Goal: Communication & Community: Ask a question

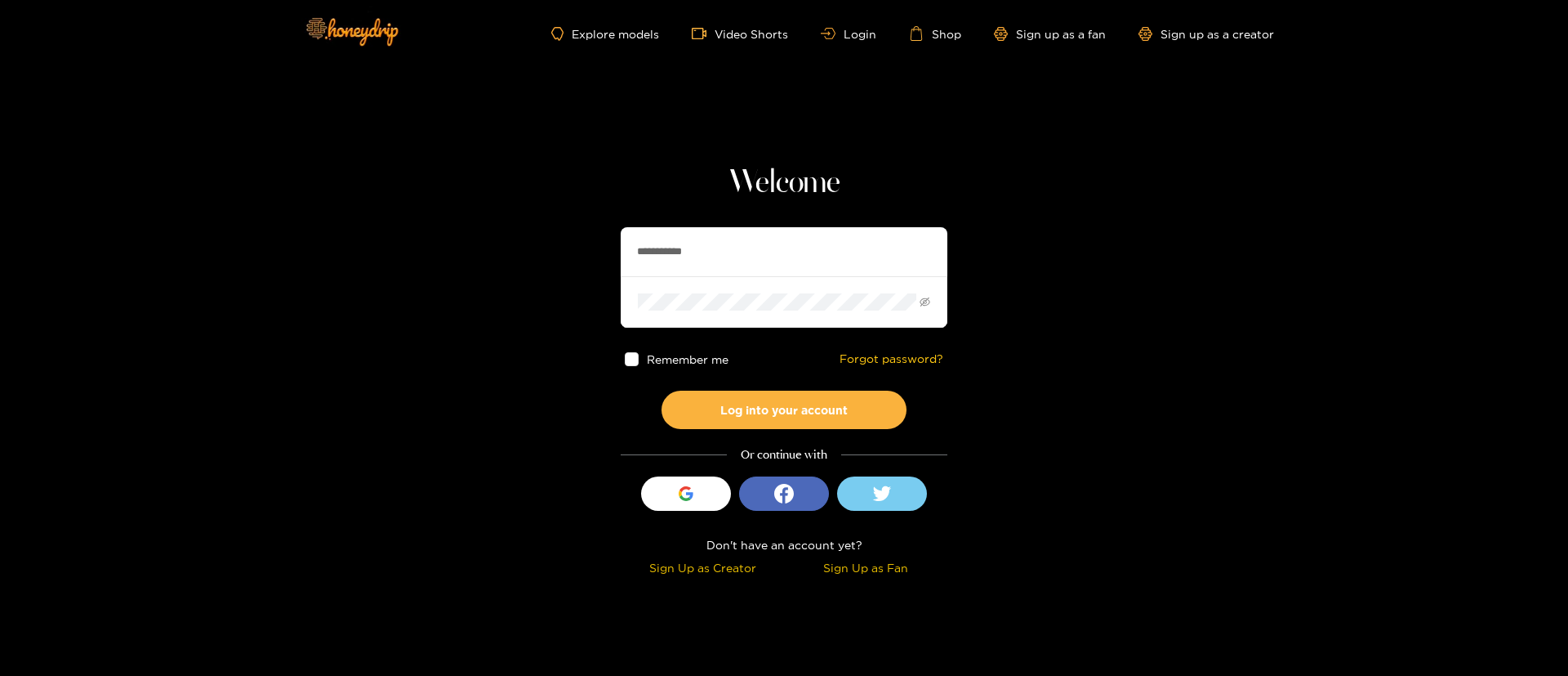
click at [703, 238] on input "**********" at bounding box center [784, 251] width 327 height 49
type input "*"
type input "*********"
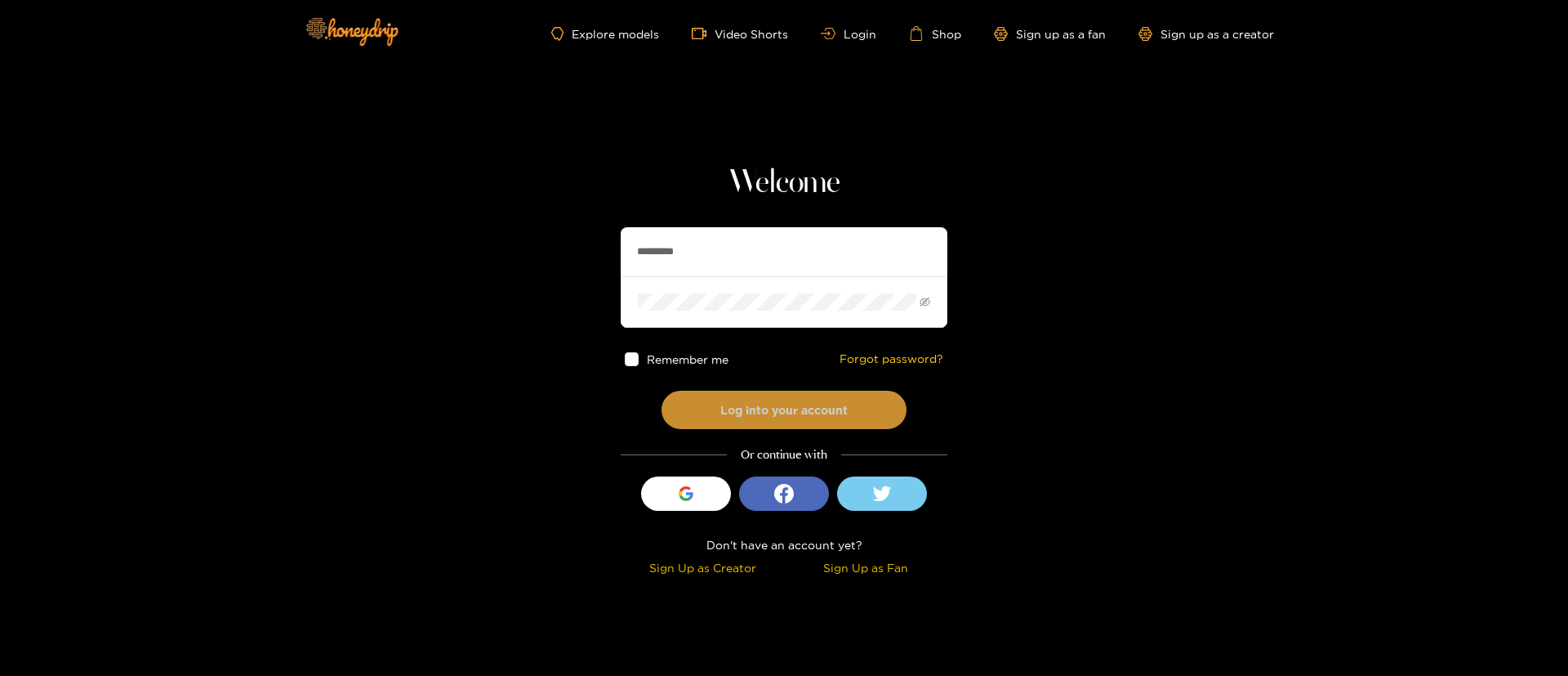
click at [812, 407] on button "Log into your account" at bounding box center [784, 410] width 245 height 38
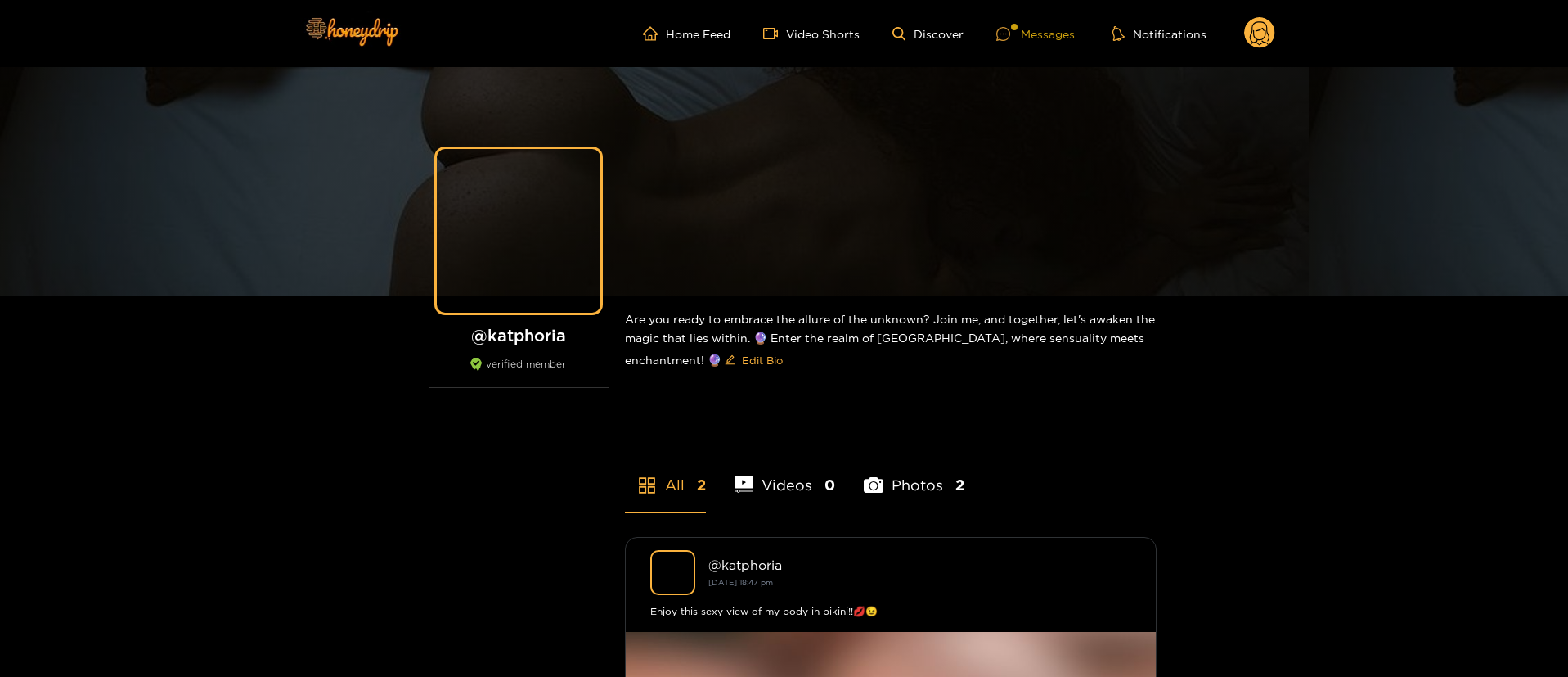
click at [1044, 33] on div "Messages" at bounding box center [1036, 33] width 79 height 19
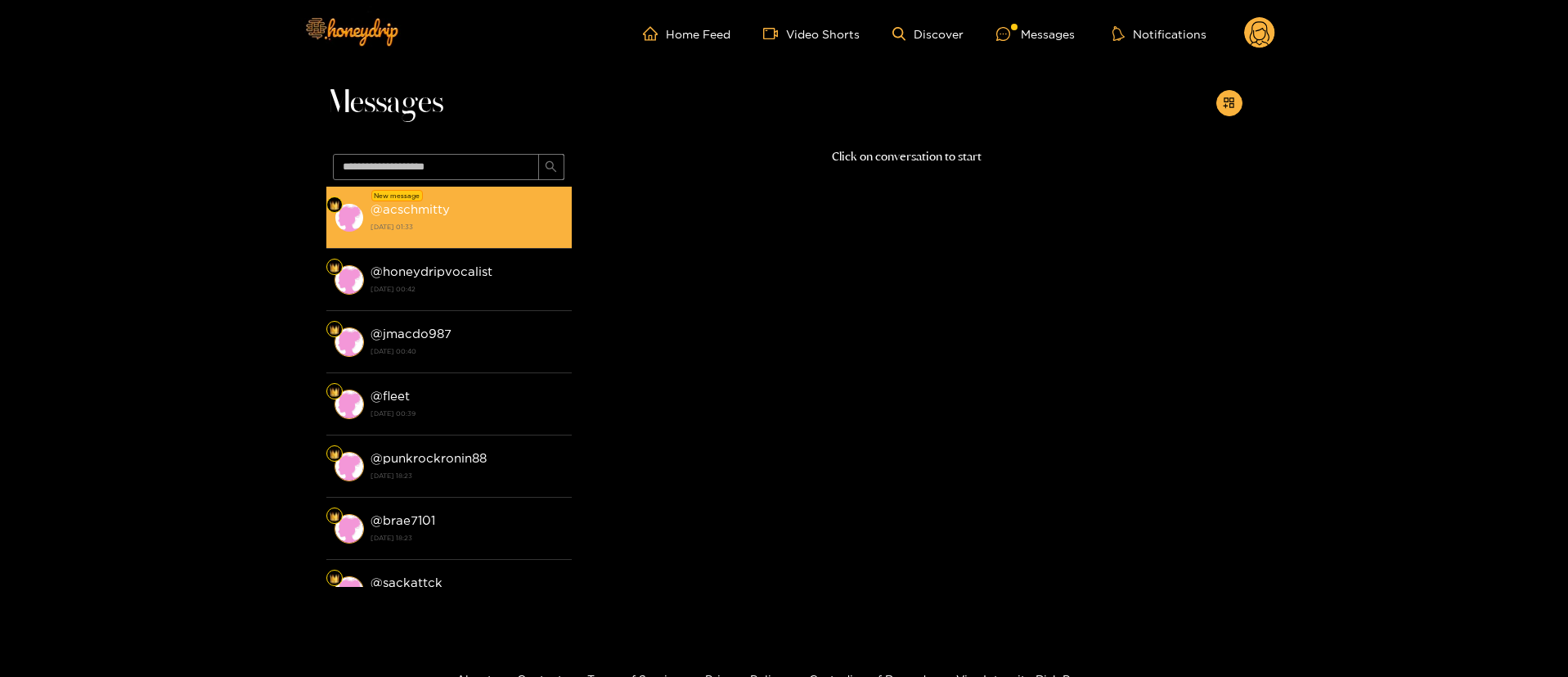
click at [463, 222] on strong "[DATE] 01:33" at bounding box center [467, 227] width 193 height 15
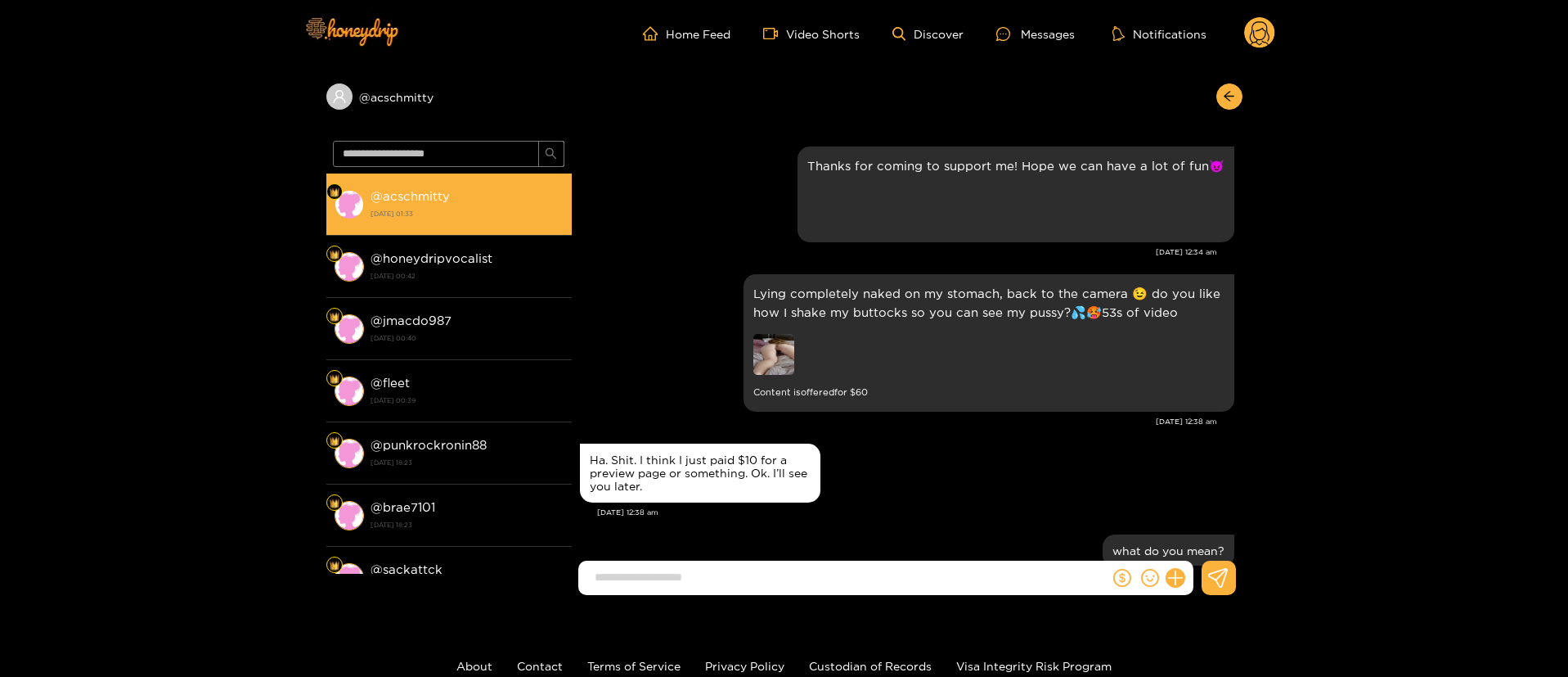
scroll to position [145, 0]
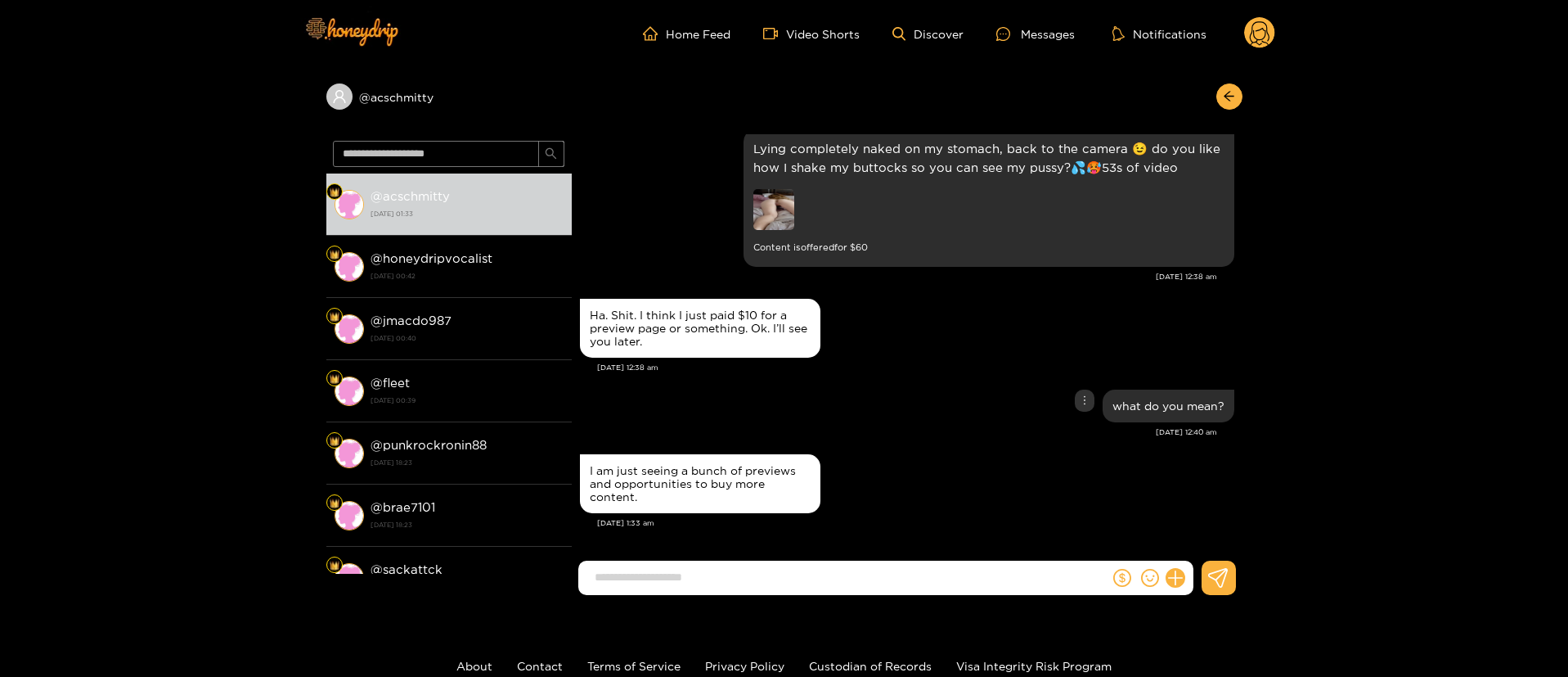
click at [892, 421] on div "what do you mean?" at bounding box center [906, 405] width 654 height 41
click at [785, 569] on input at bounding box center [848, 578] width 523 height 27
click at [784, 571] on input at bounding box center [848, 578] width 523 height 27
paste input "**********"
type input "**********"
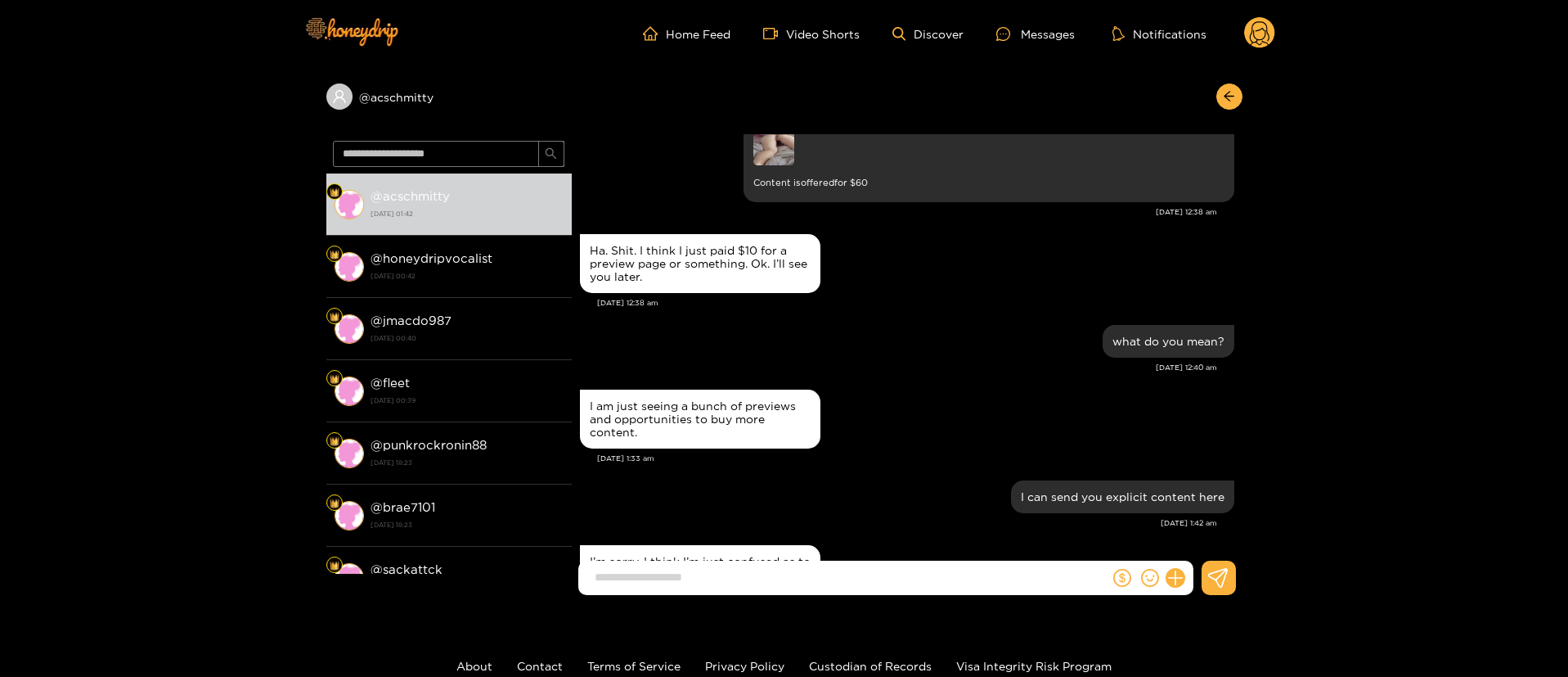
scroll to position [288, 0]
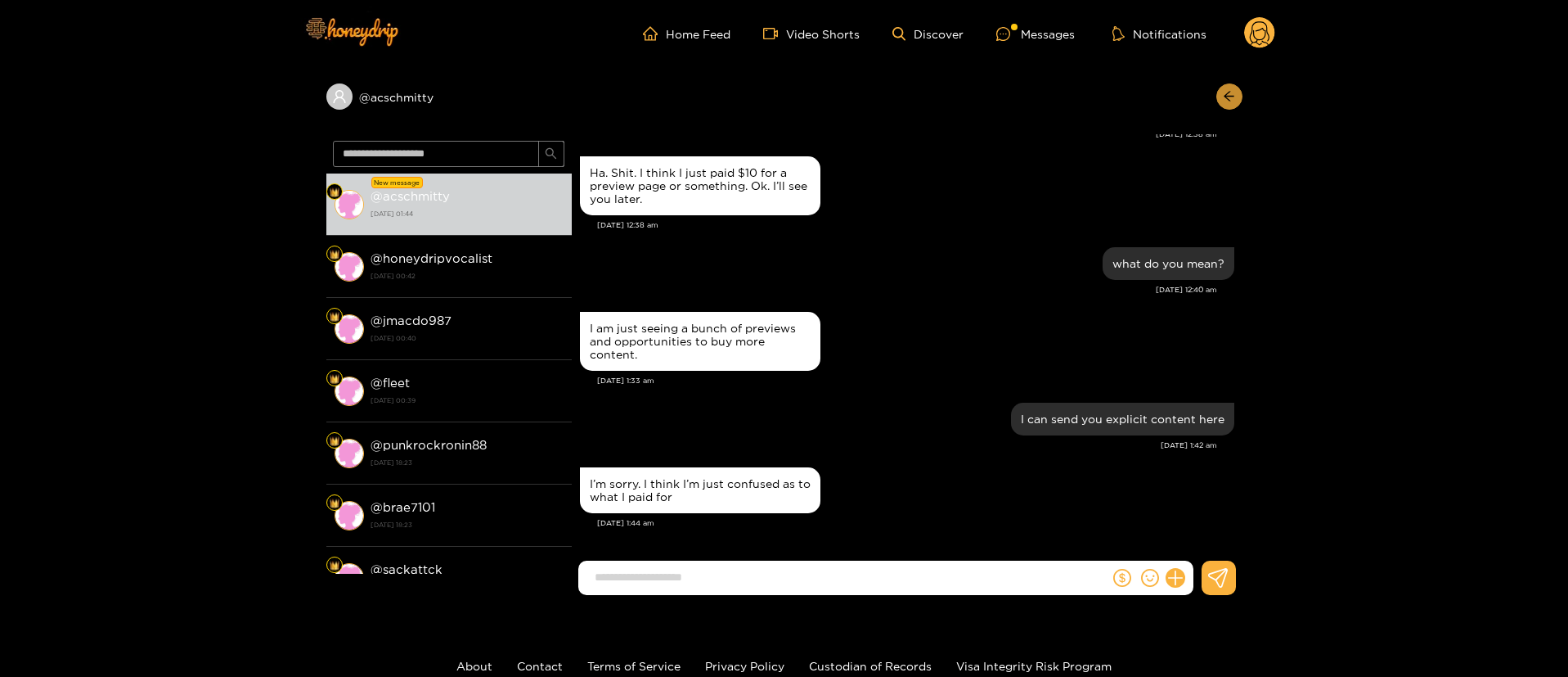
click at [1227, 105] on button "button" at bounding box center [1229, 96] width 26 height 26
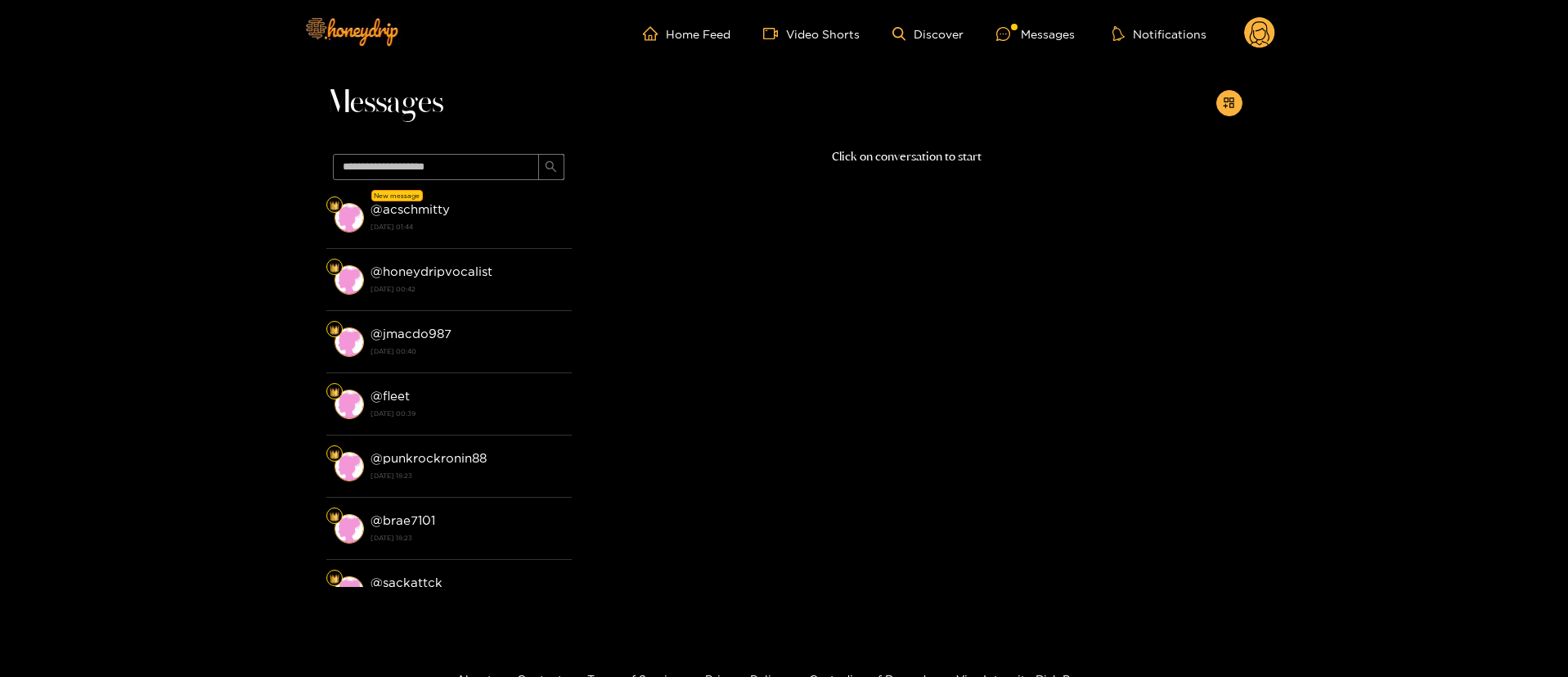
click at [1263, 44] on circle at bounding box center [1259, 33] width 31 height 31
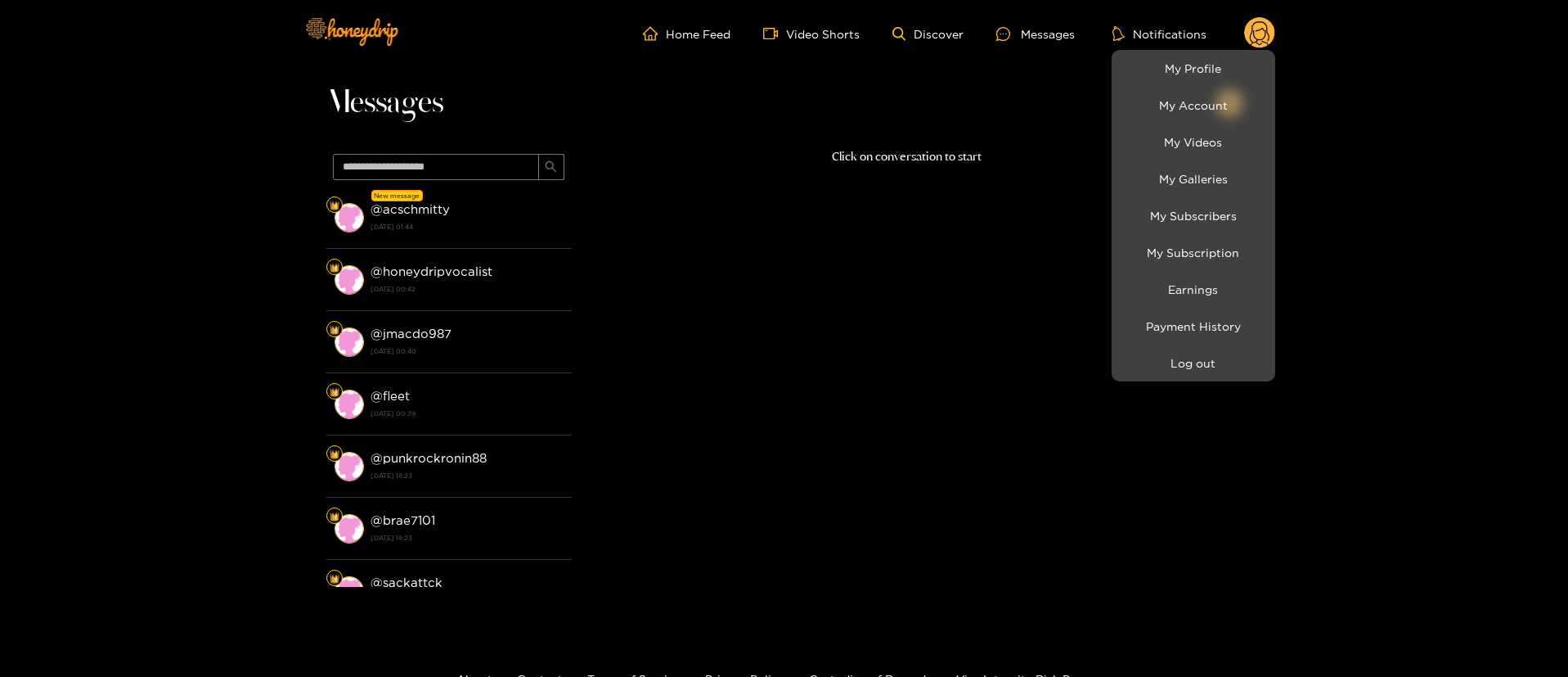
click at [454, 214] on div at bounding box center [784, 338] width 1568 height 677
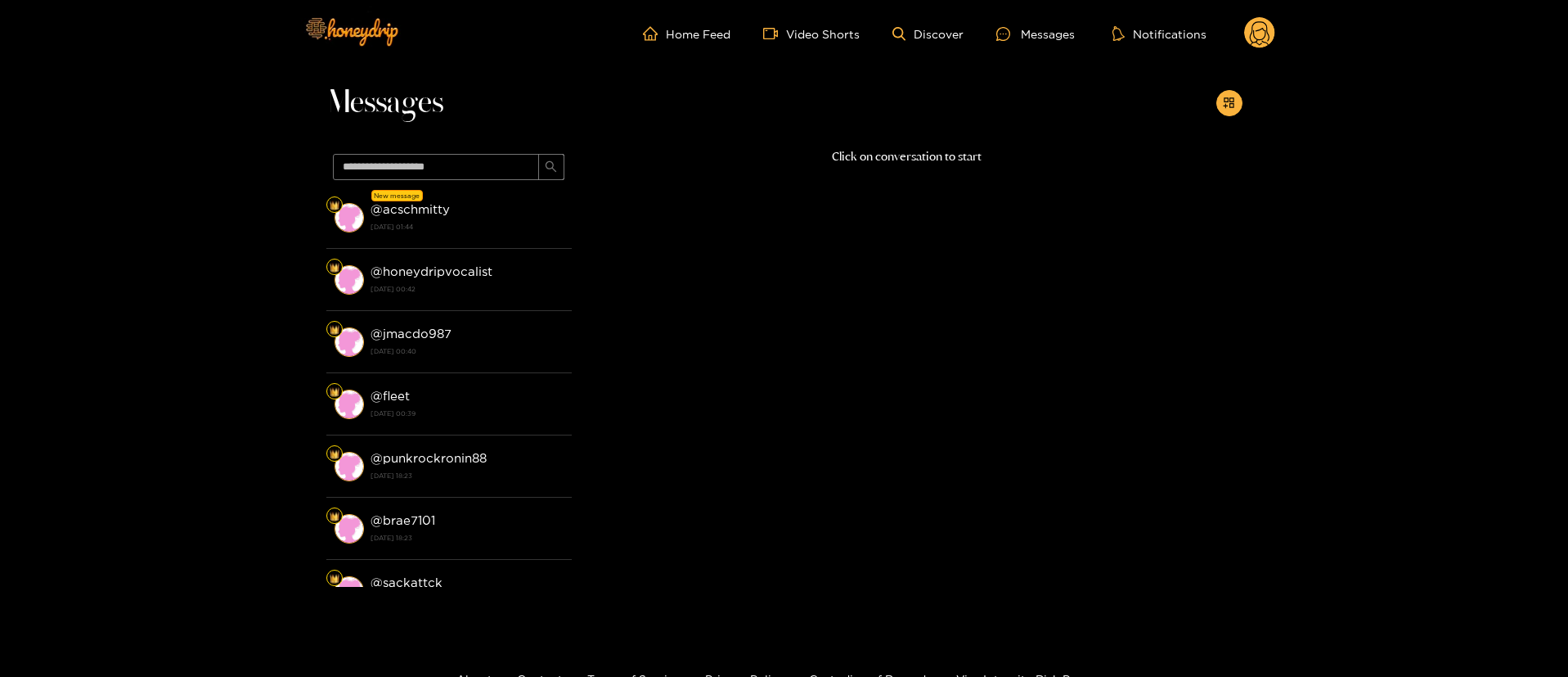
click at [454, 214] on div "@ acschmitty [DATE] 01:44" at bounding box center [467, 217] width 193 height 37
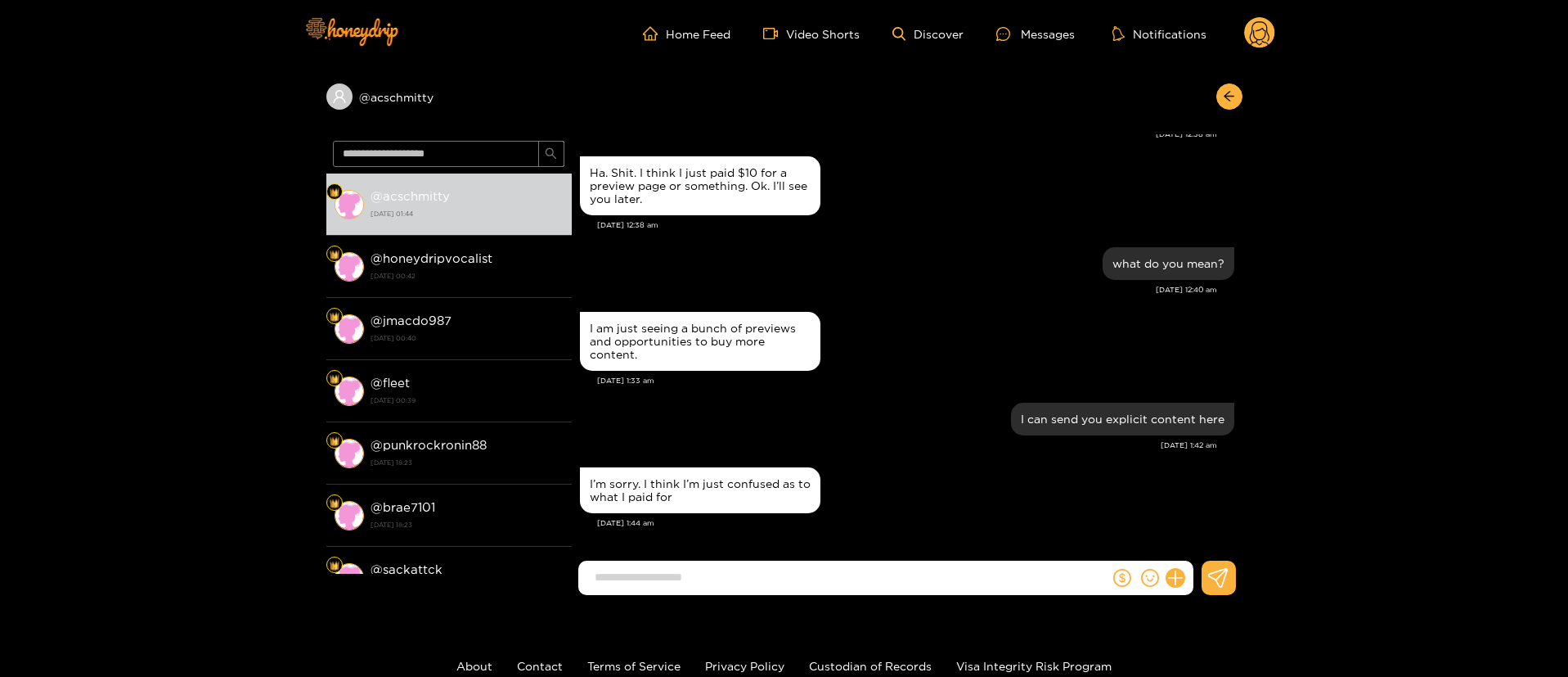
click at [776, 566] on input at bounding box center [848, 578] width 523 height 27
type input "**********"
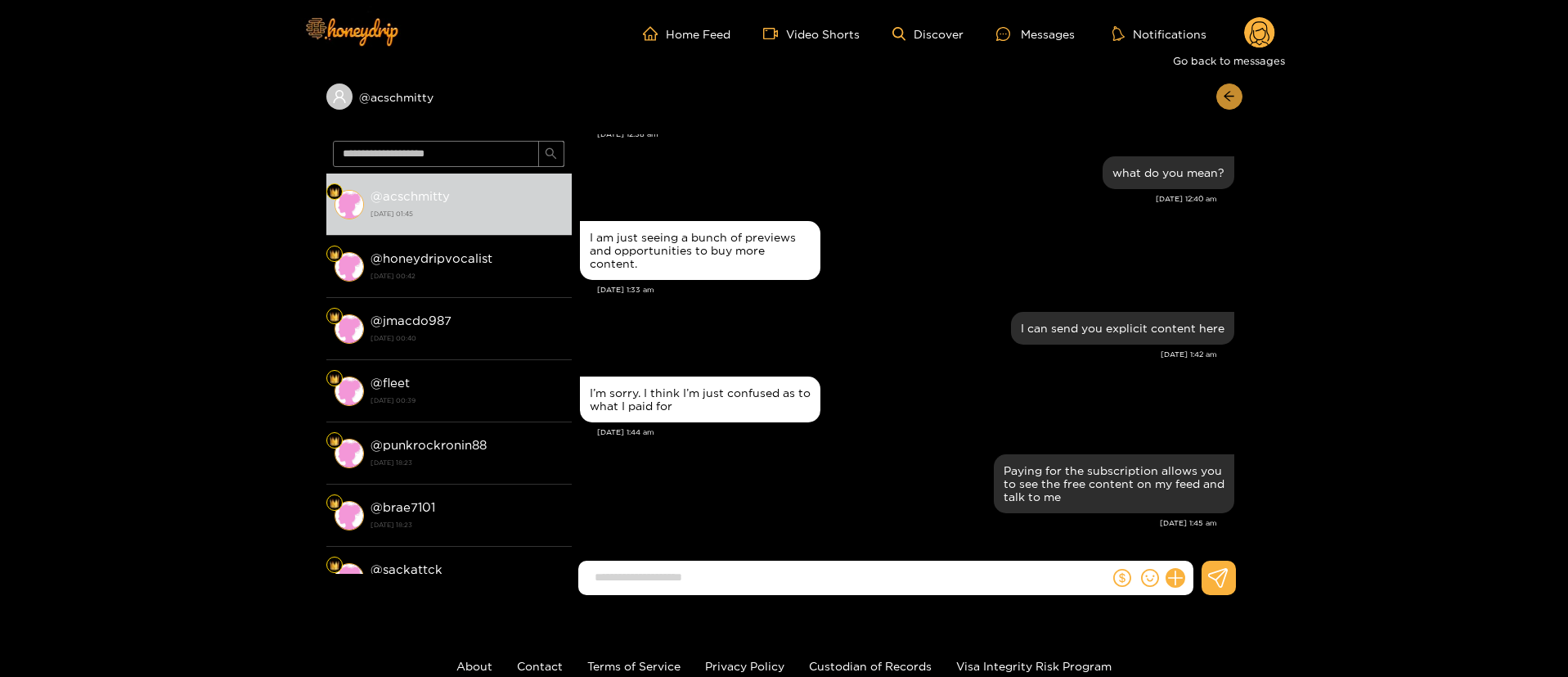
click at [1232, 99] on icon "arrow-left" at bounding box center [1229, 96] width 13 height 13
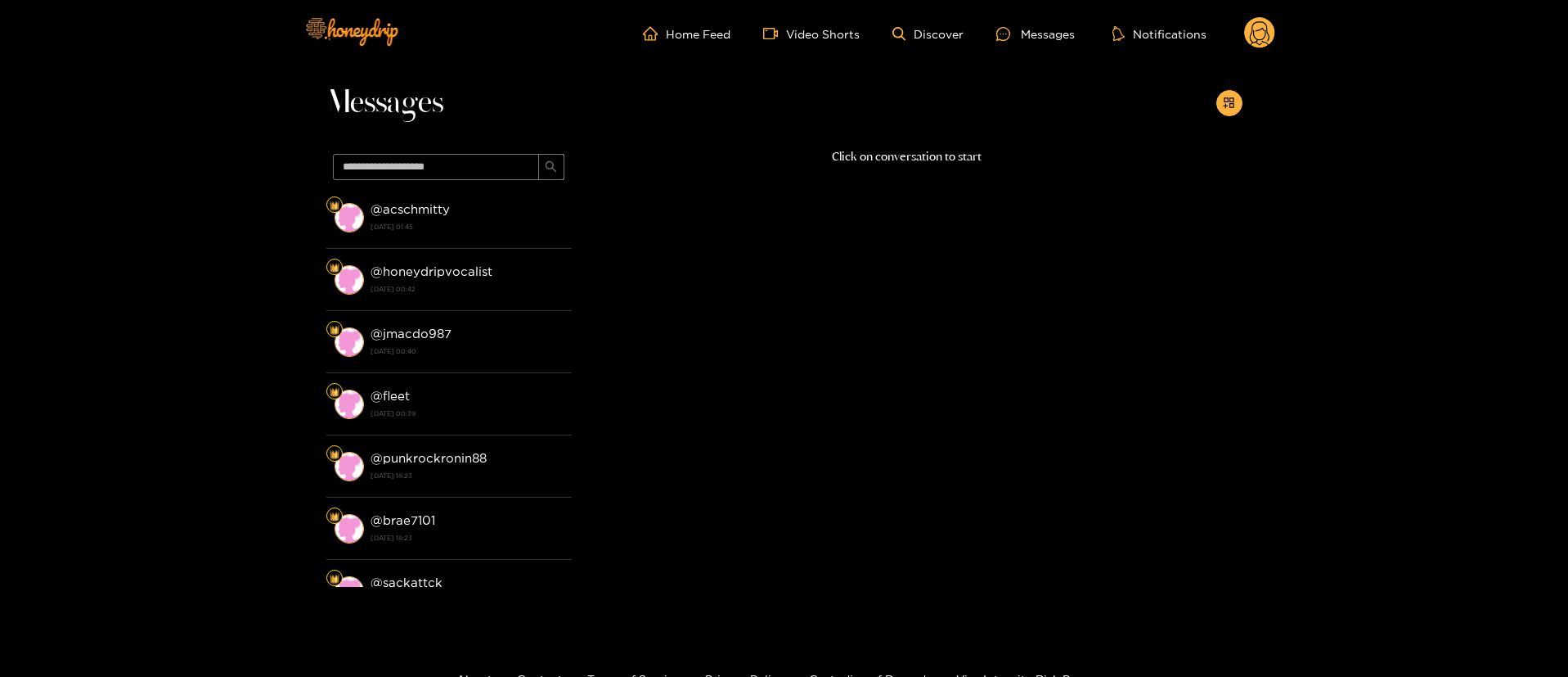
click at [1273, 22] on icon at bounding box center [1259, 33] width 31 height 33
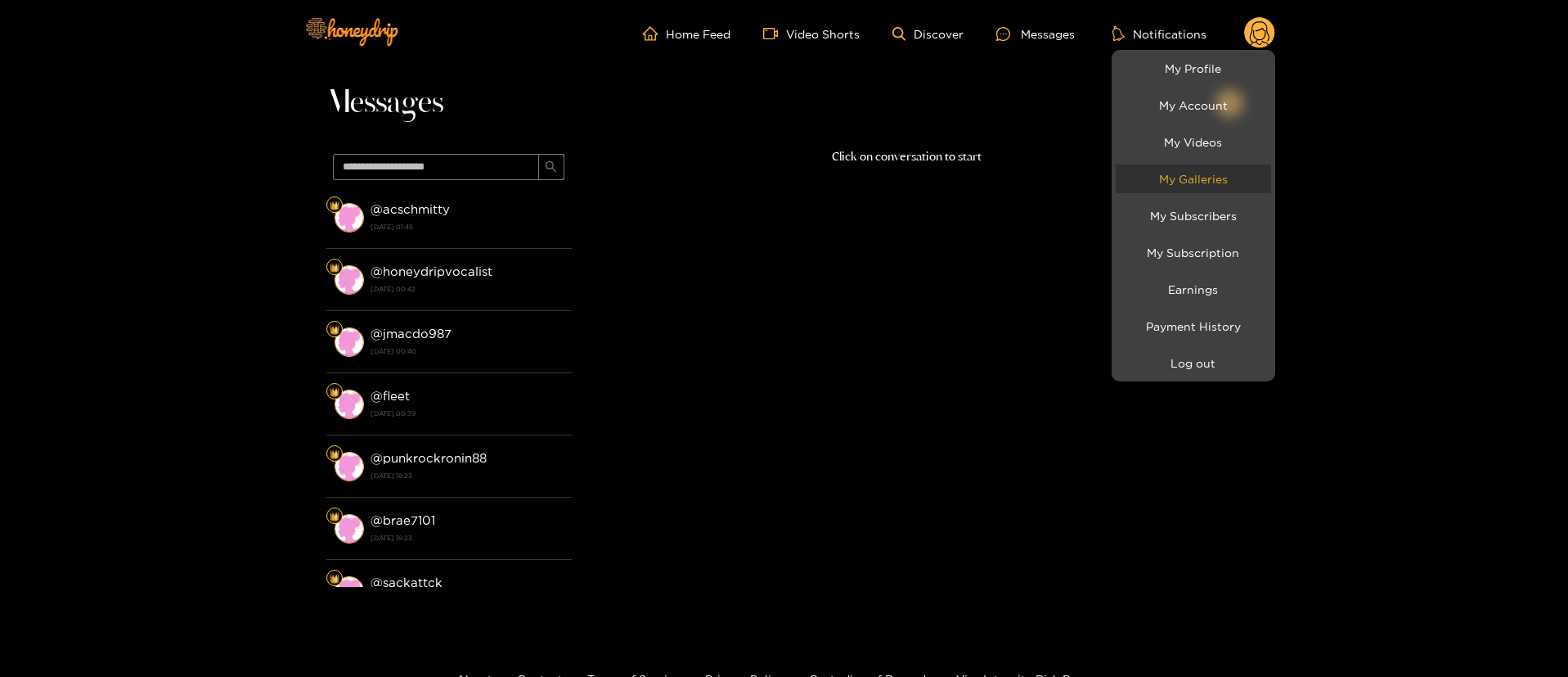
click at [1236, 177] on link "My Galleries" at bounding box center [1194, 179] width 155 height 28
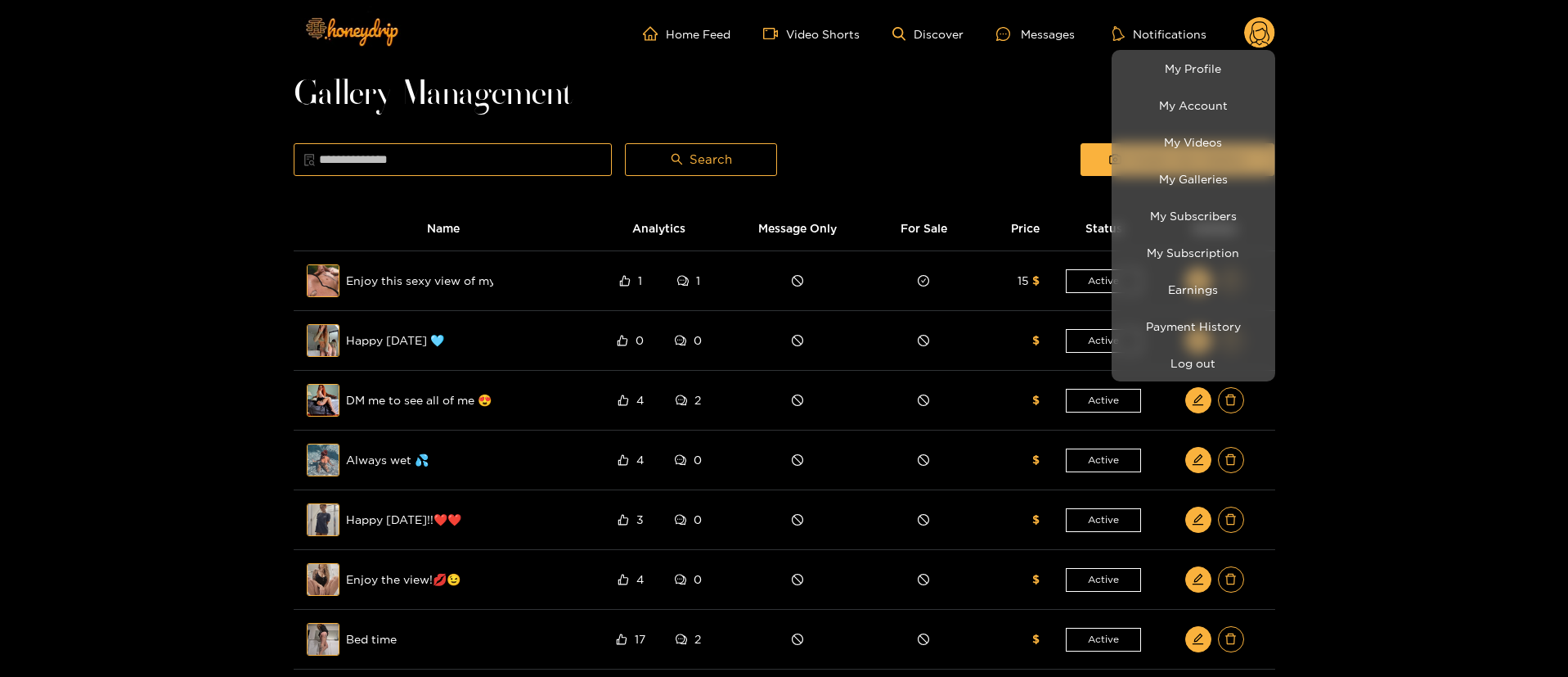
click at [187, 409] on div at bounding box center [784, 338] width 1568 height 677
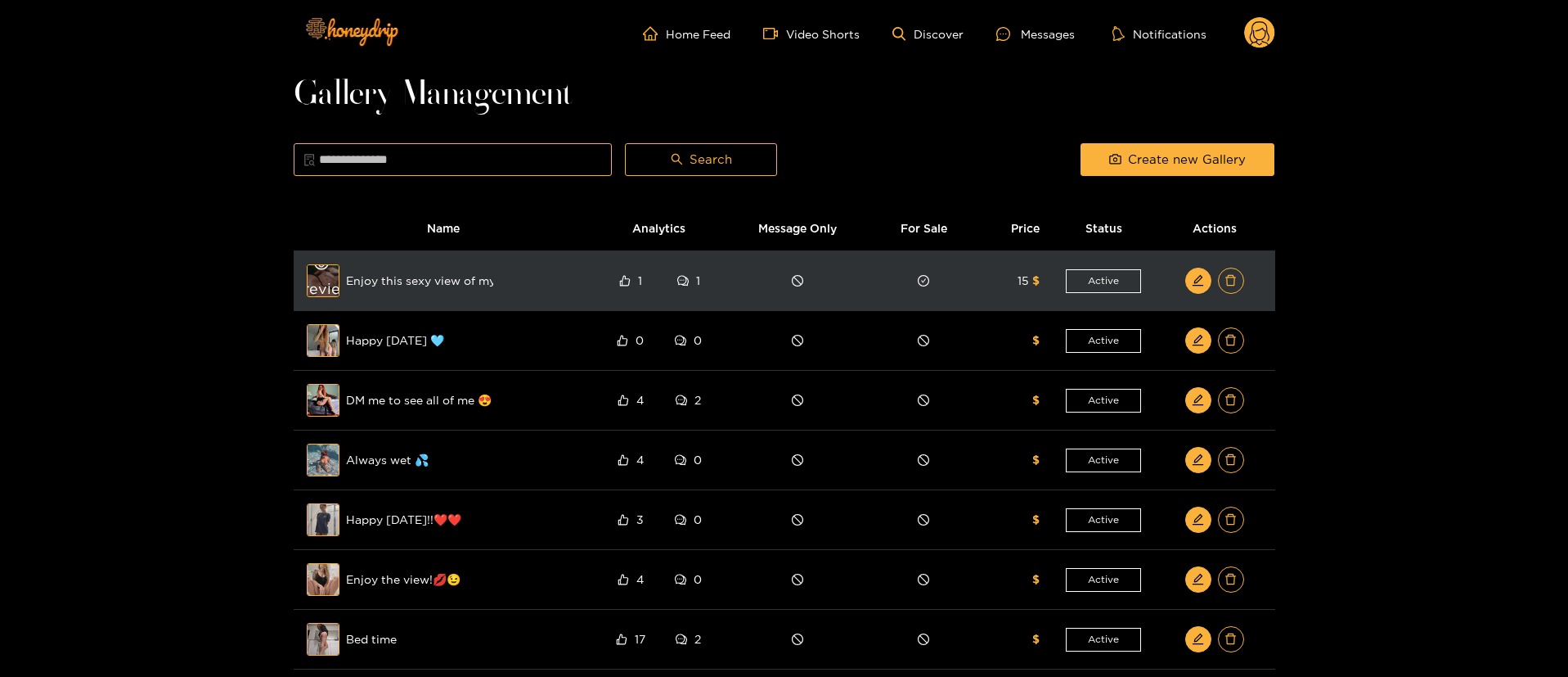
click at [313, 293] on div "Preview" at bounding box center [323, 280] width 59 height 48
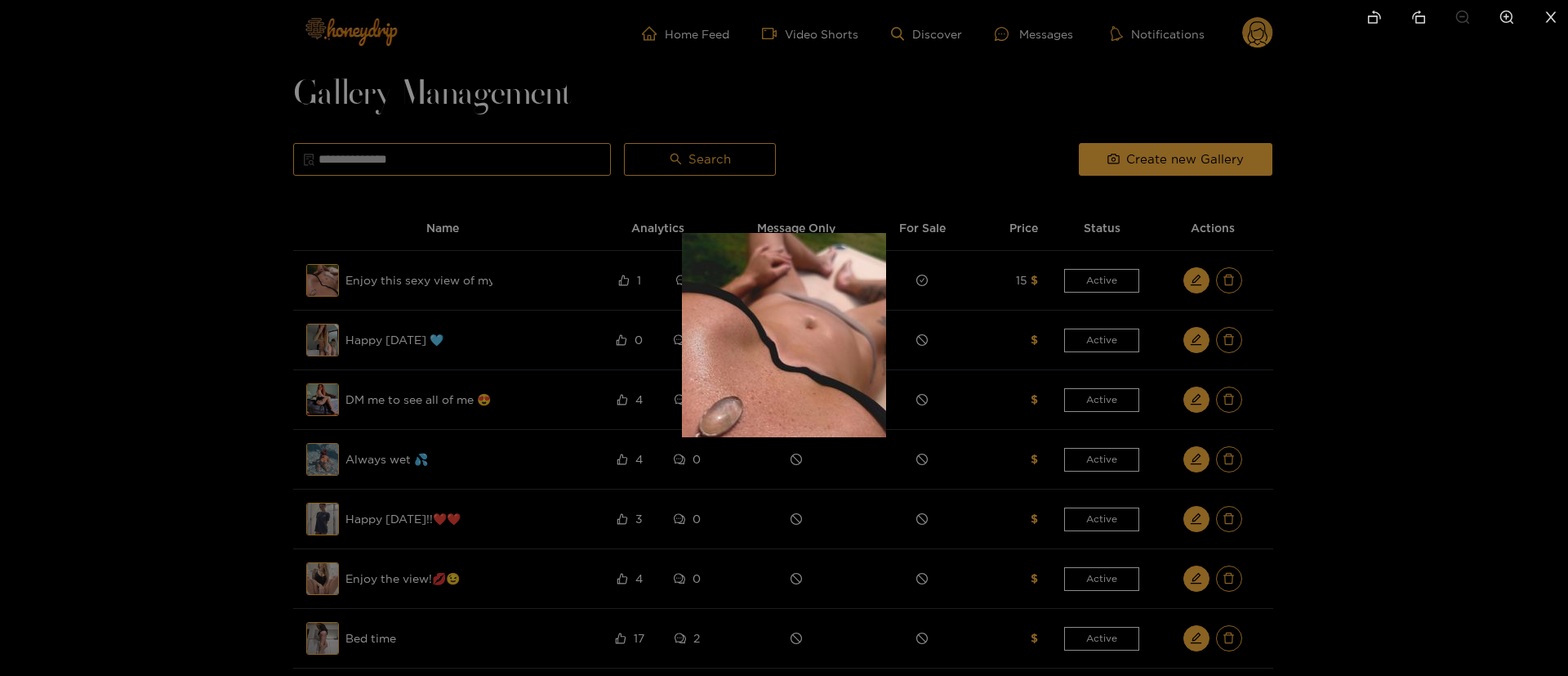
click at [1467, 350] on div at bounding box center [784, 338] width 1568 height 676
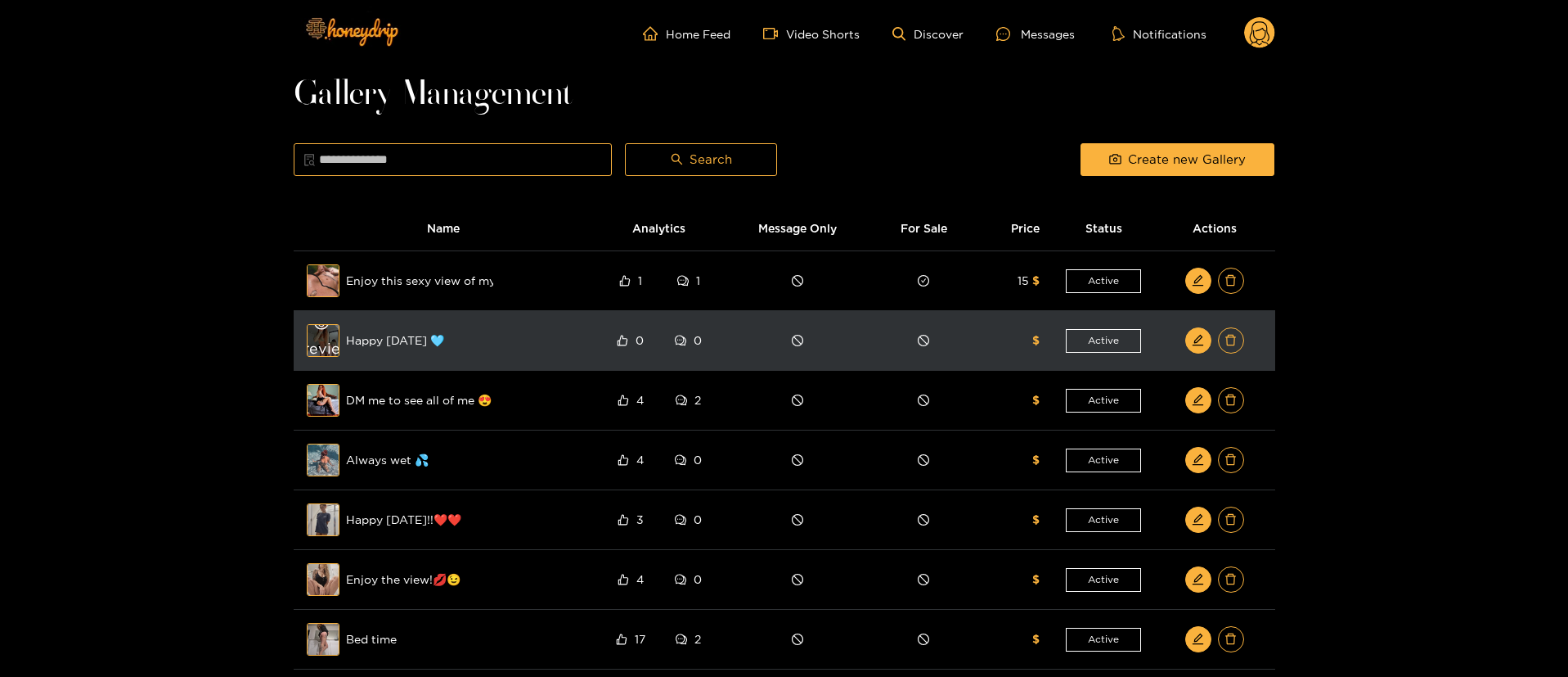
click at [327, 349] on div "Preview" at bounding box center [323, 340] width 59 height 48
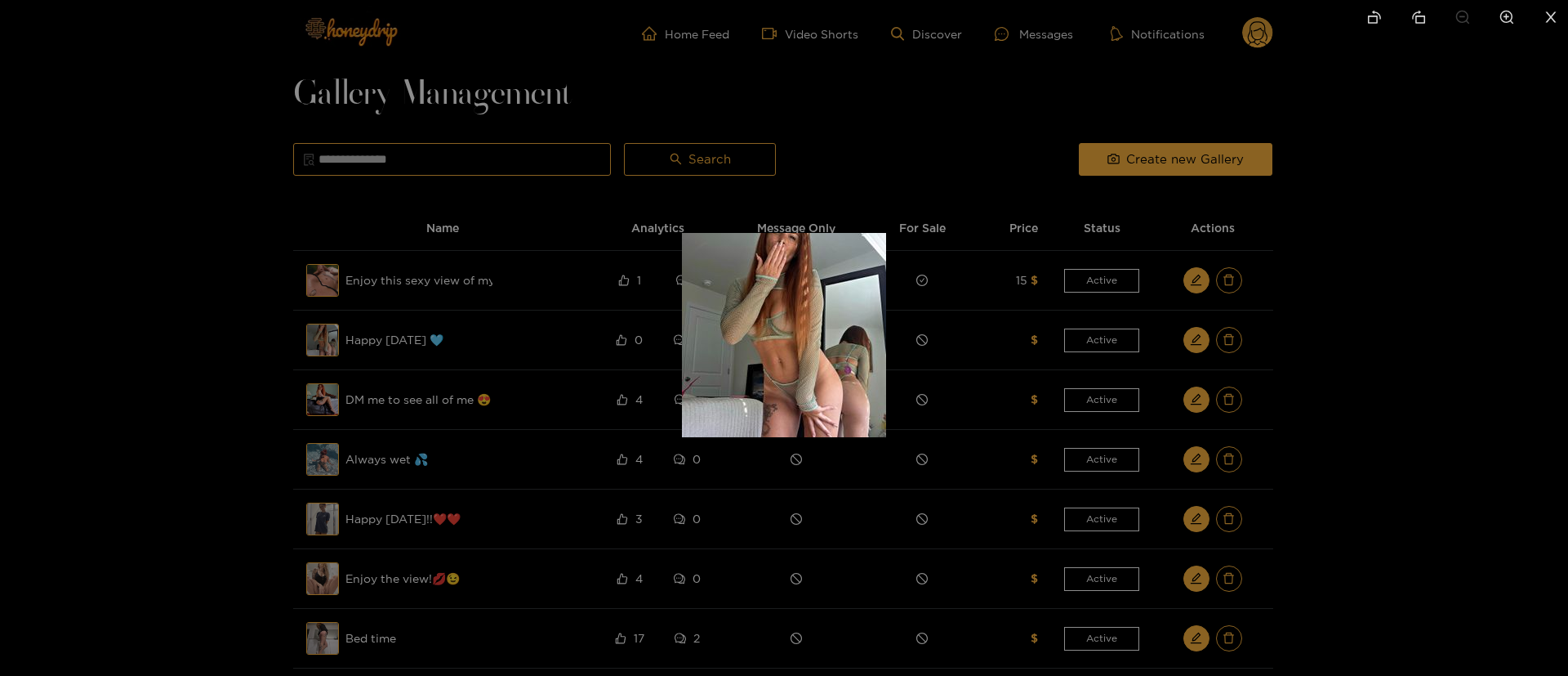
click at [1442, 336] on div at bounding box center [784, 338] width 1568 height 676
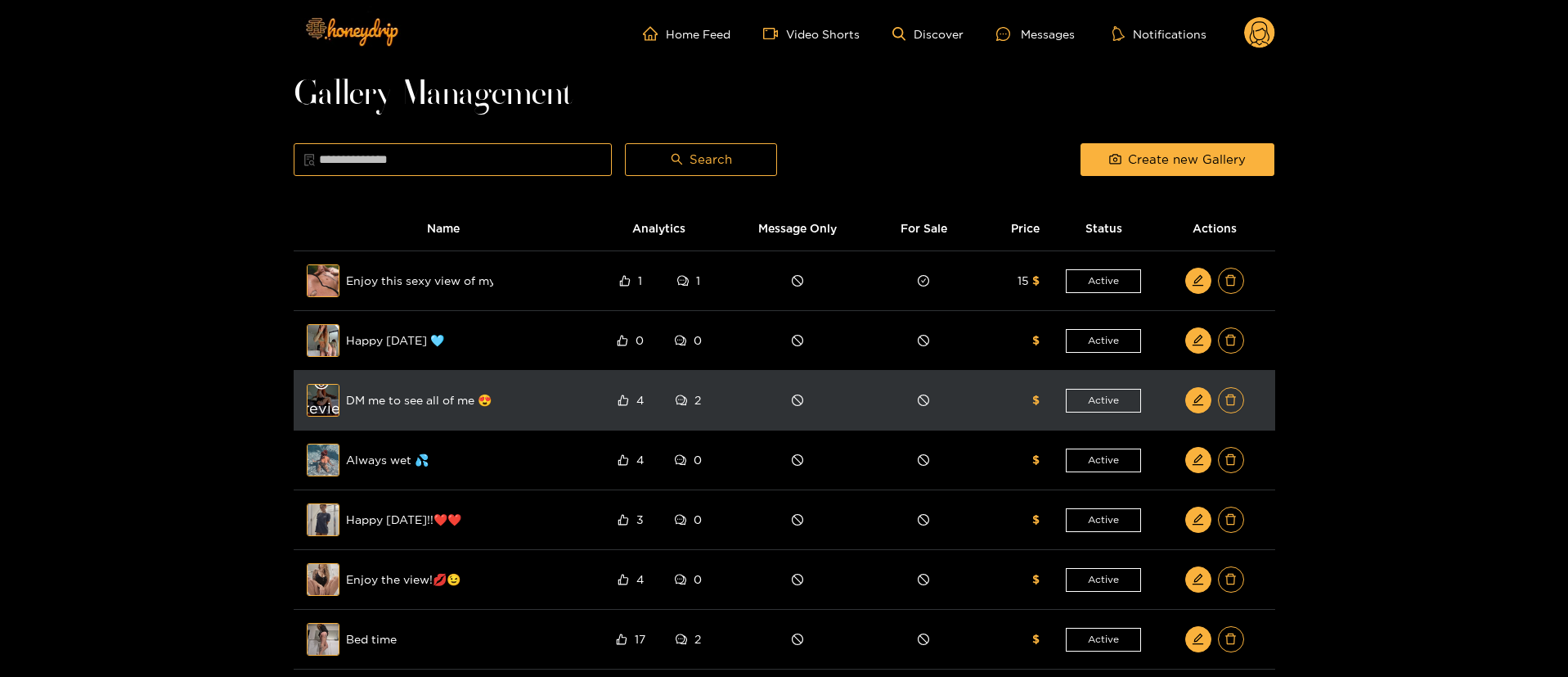
click at [312, 401] on div "Preview" at bounding box center [323, 400] width 59 height 48
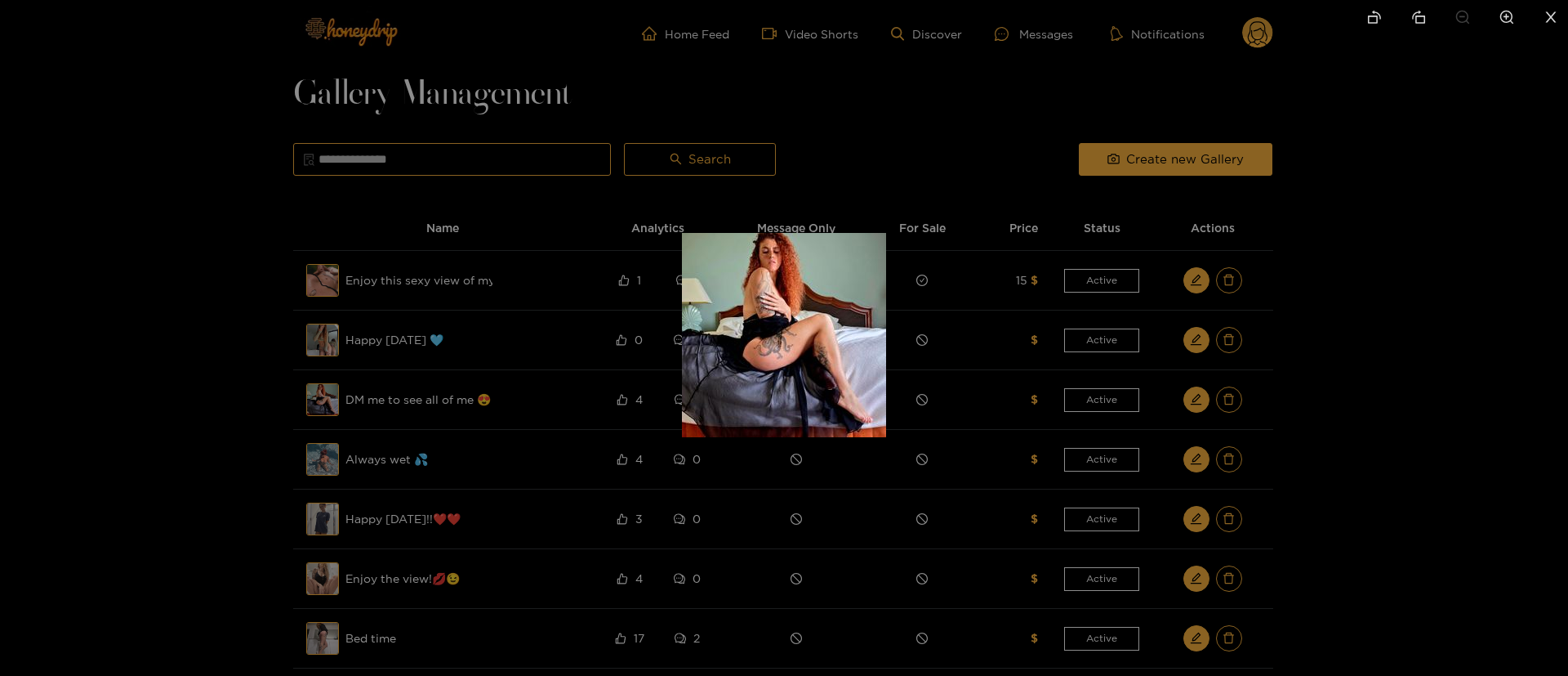
click at [1335, 353] on div at bounding box center [784, 338] width 1568 height 676
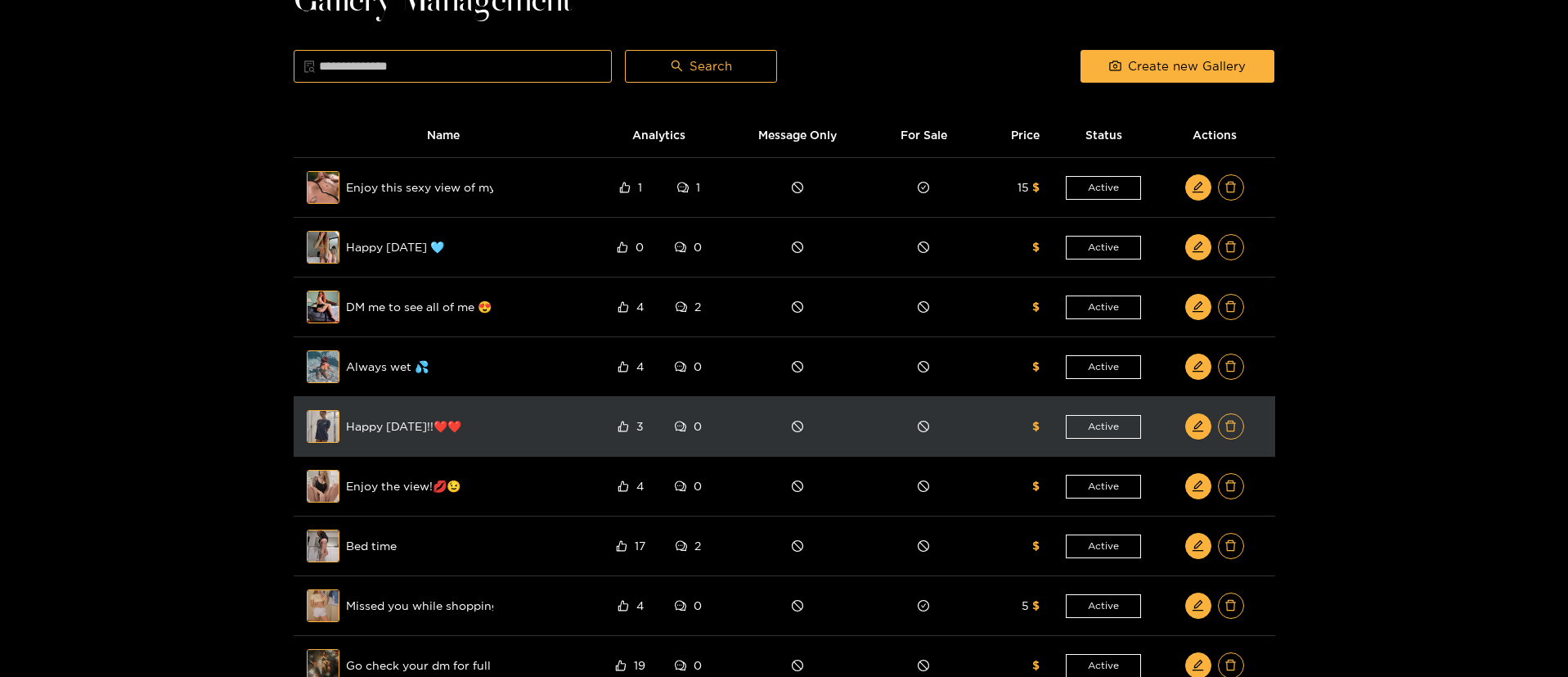
scroll to position [123, 0]
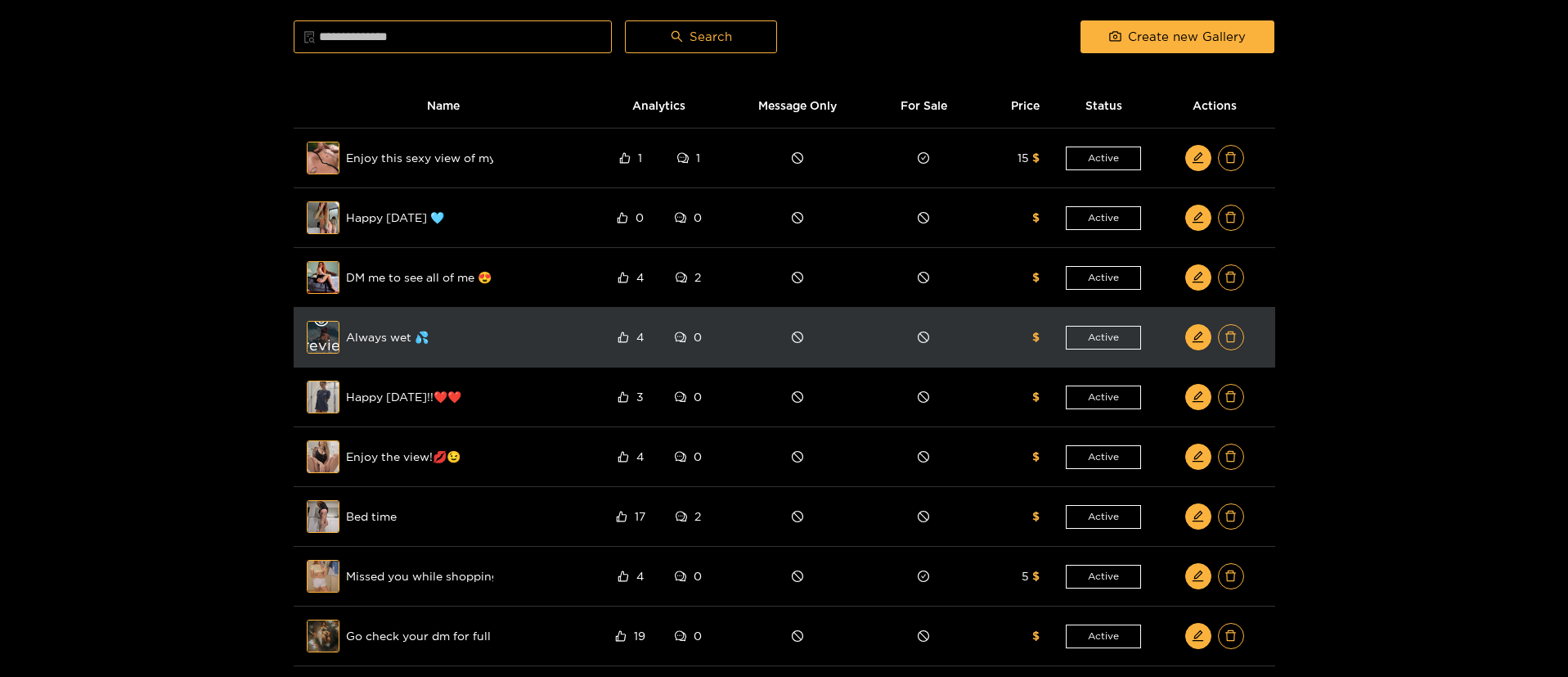
click at [331, 343] on div "Preview" at bounding box center [323, 337] width 59 height 48
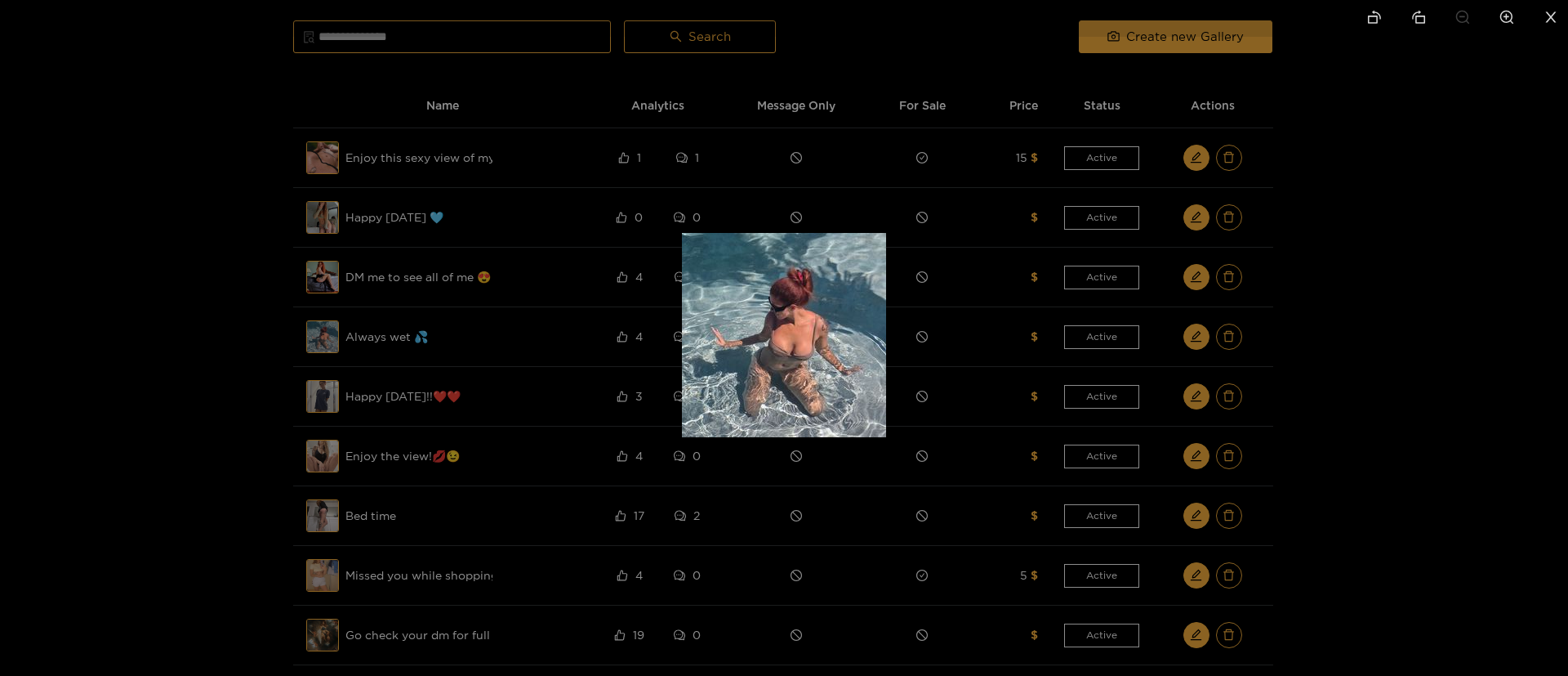
click at [1475, 293] on div at bounding box center [784, 338] width 1568 height 676
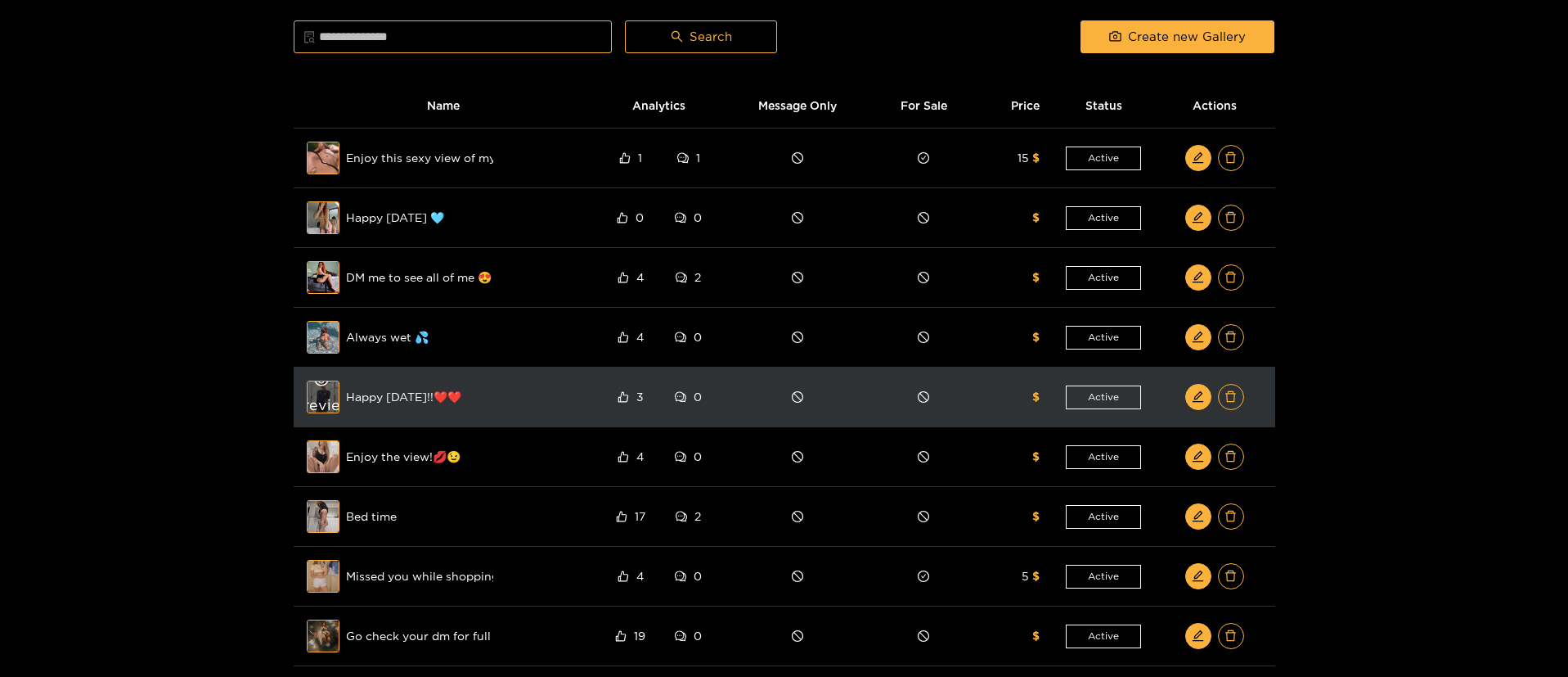
click at [319, 396] on div "Preview" at bounding box center [323, 397] width 59 height 48
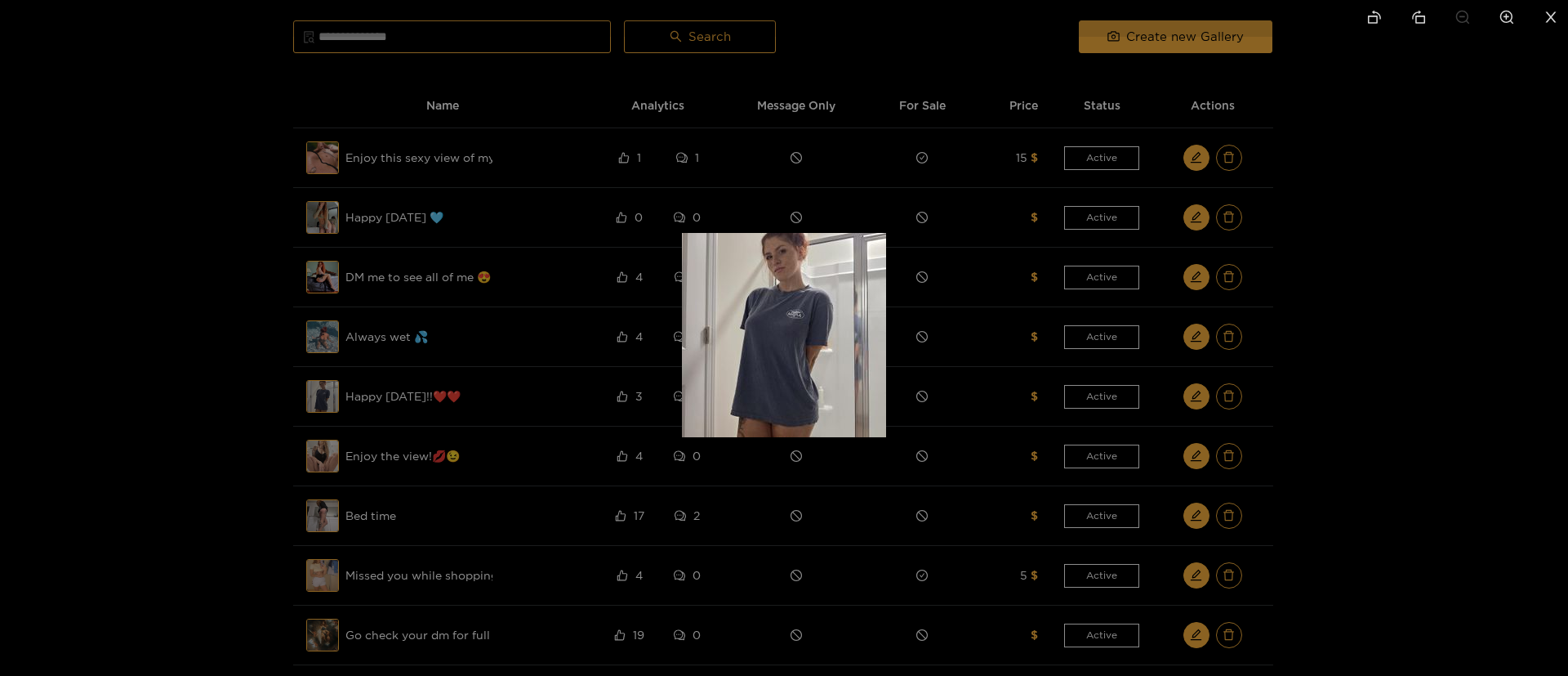
click at [1415, 265] on div at bounding box center [784, 338] width 1568 height 676
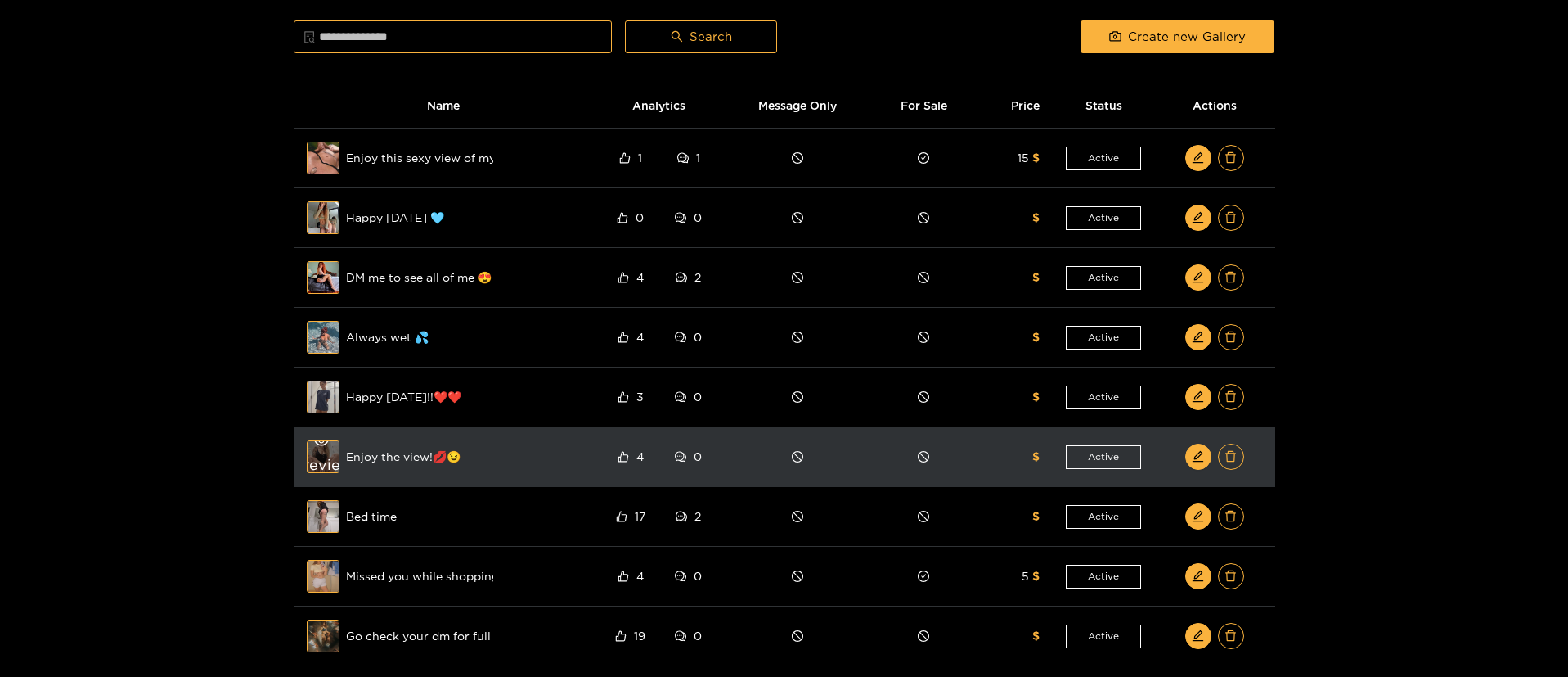
click at [327, 456] on div "Preview" at bounding box center [323, 456] width 59 height 48
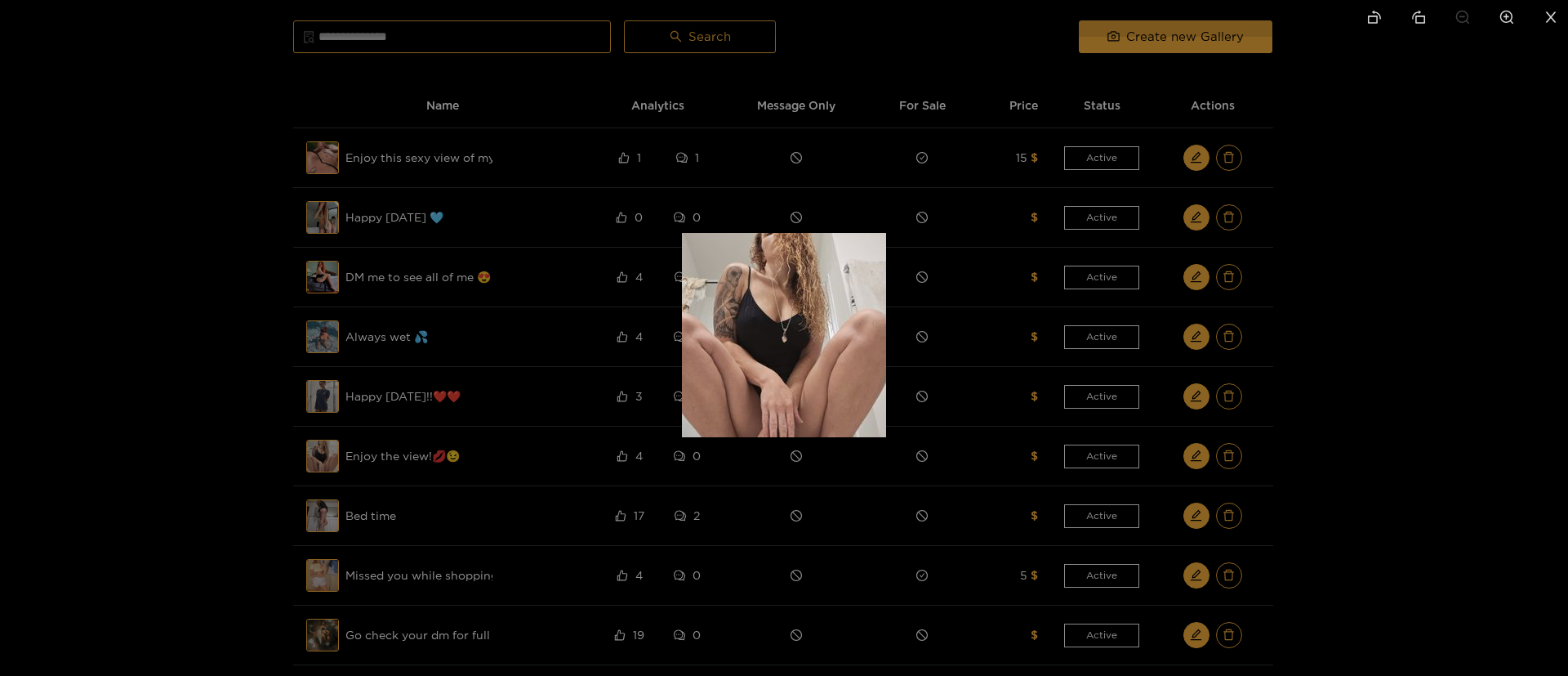
click at [1454, 308] on div at bounding box center [784, 338] width 1568 height 676
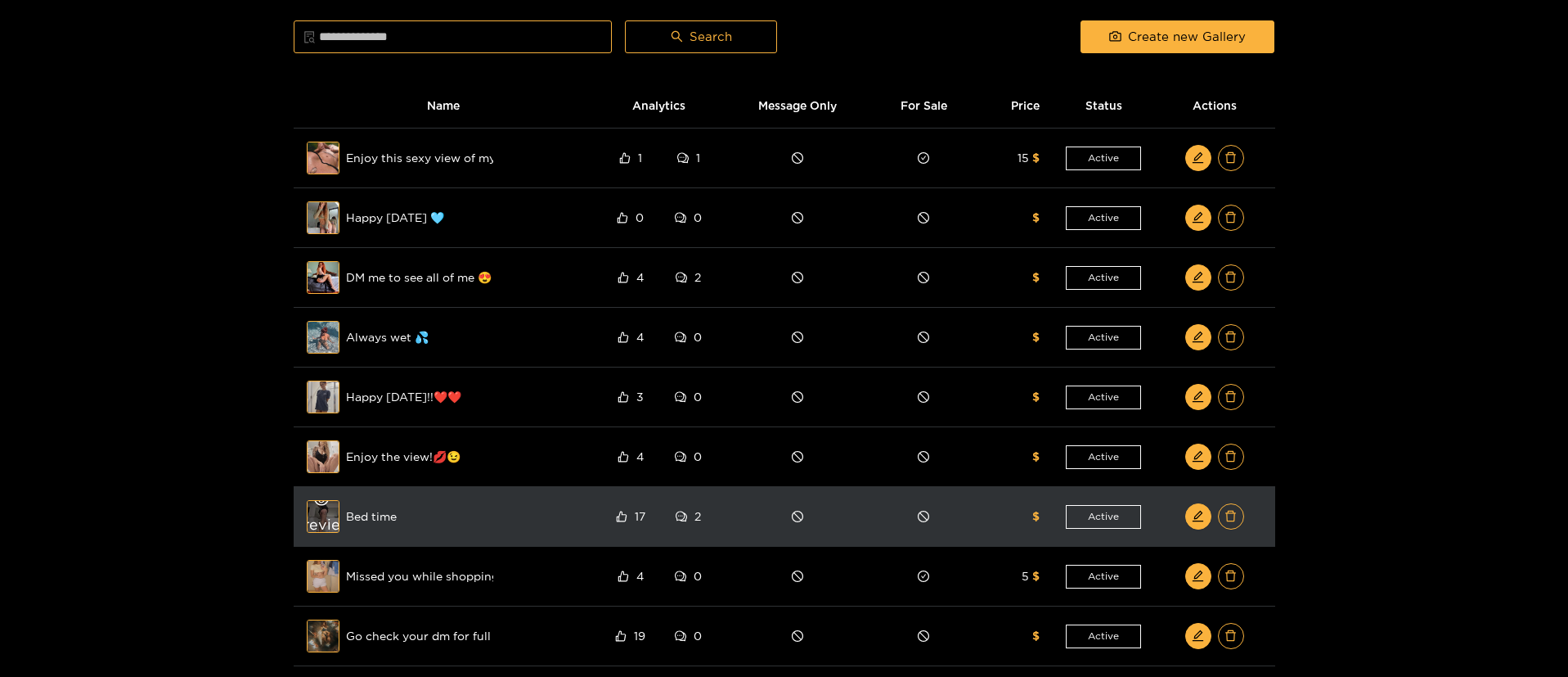
click at [308, 517] on div "Preview" at bounding box center [323, 516] width 59 height 48
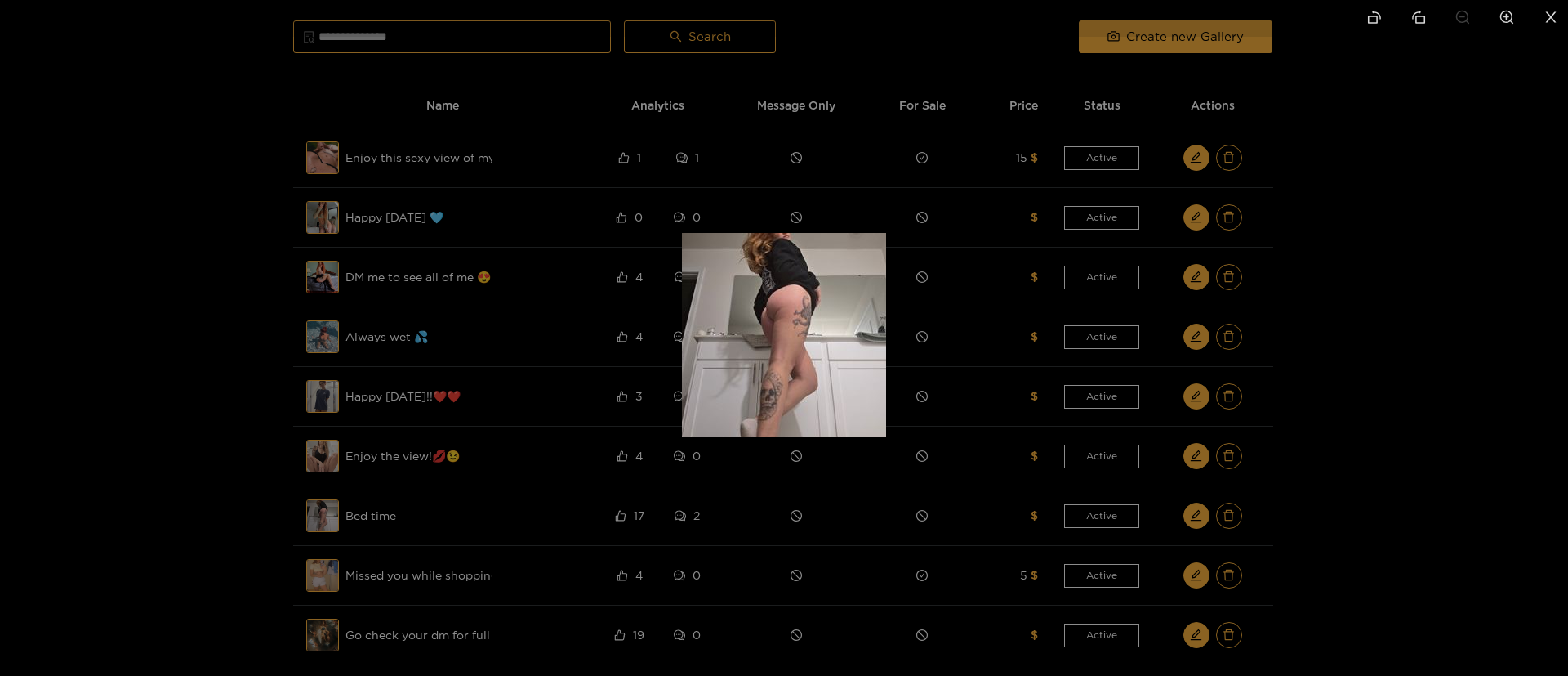
click at [1391, 298] on div at bounding box center [784, 338] width 1568 height 676
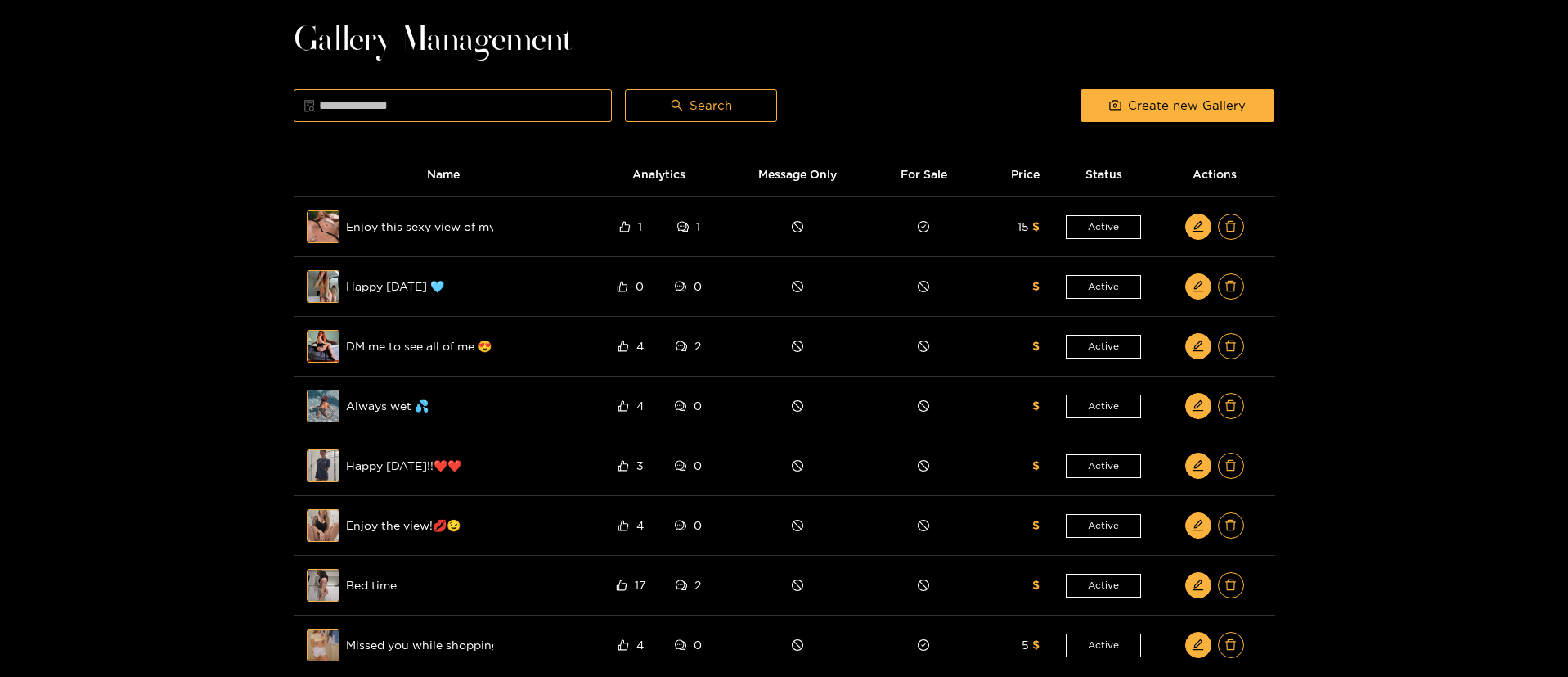
scroll to position [0, 0]
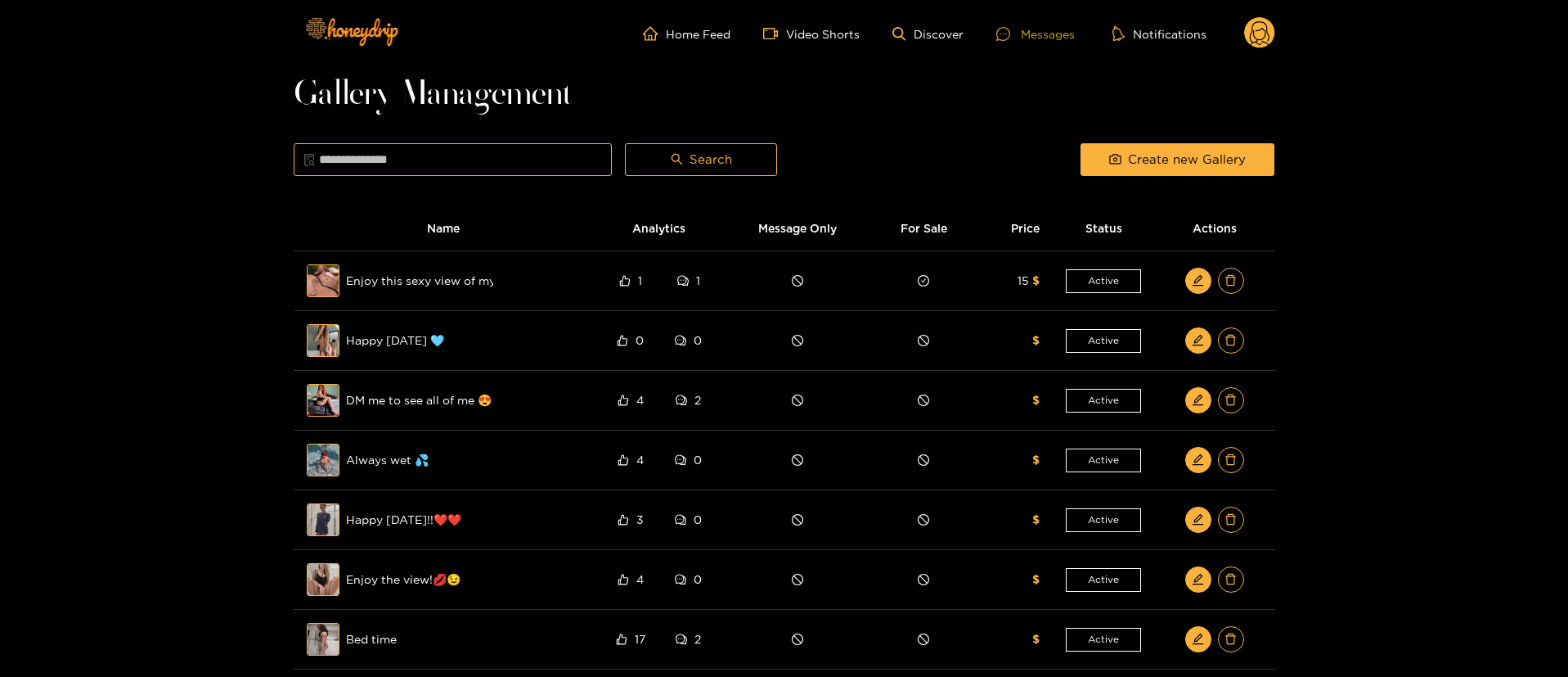
click at [1048, 36] on div "Messages" at bounding box center [1036, 33] width 79 height 19
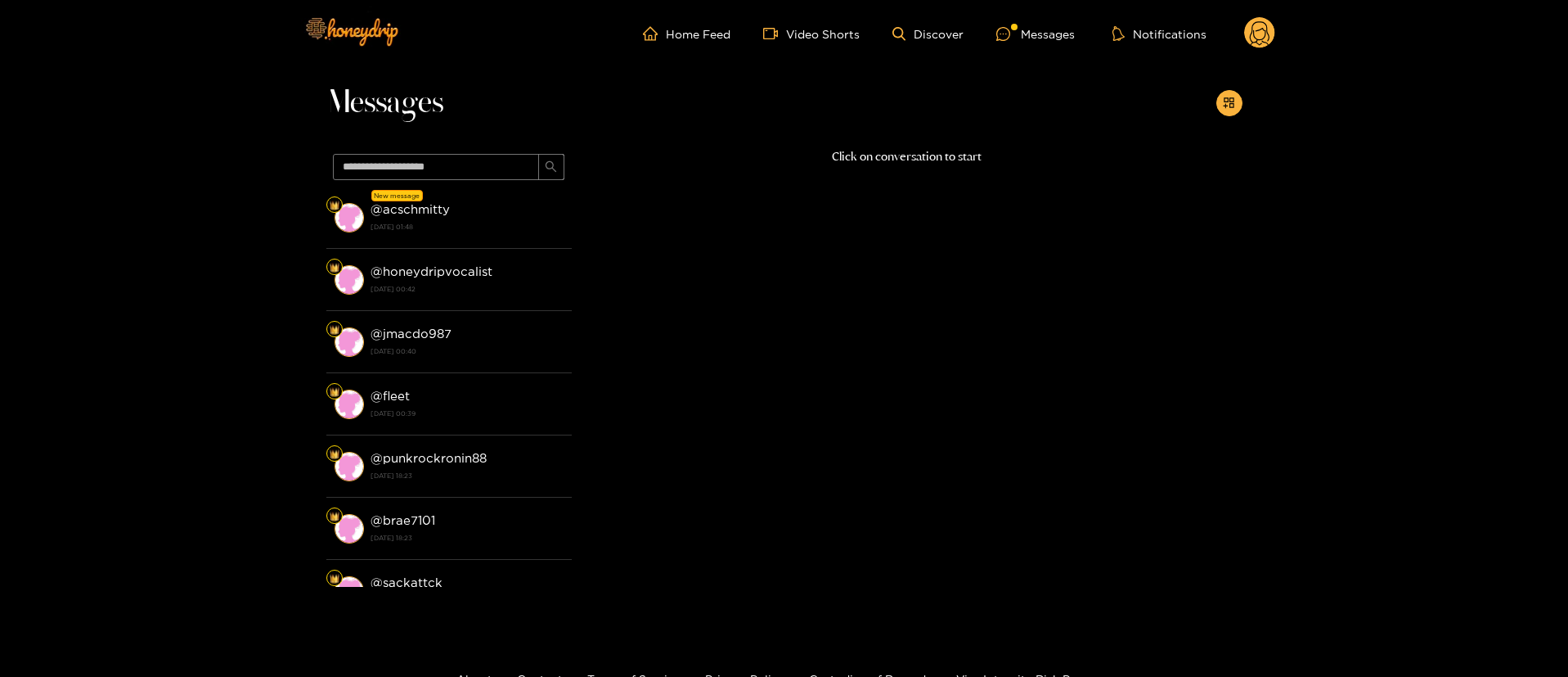
click at [444, 212] on strong "@ acschmitty" at bounding box center [410, 209] width 79 height 14
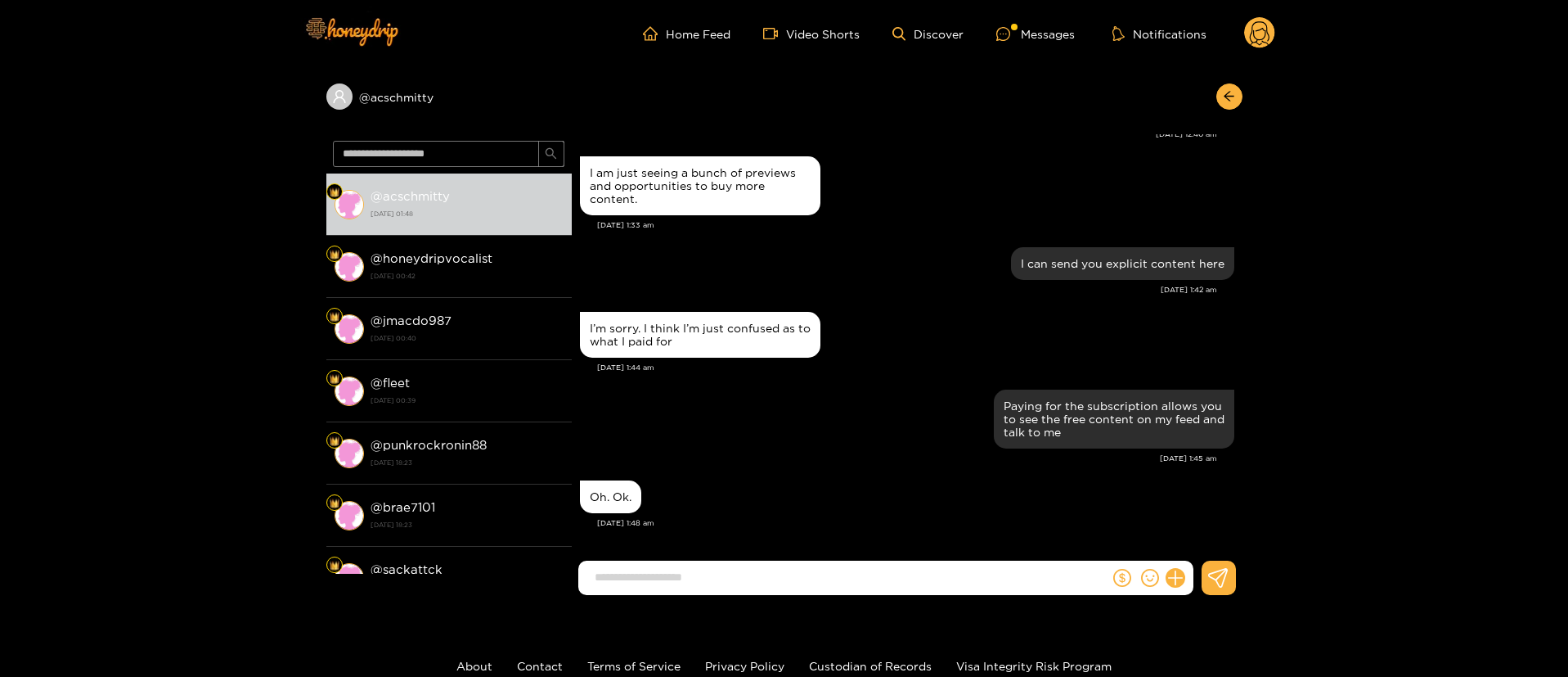
scroll to position [443, 0]
click at [795, 530] on div "Oh. Ok. [DATE] 1:48 am" at bounding box center [906, 508] width 654 height 64
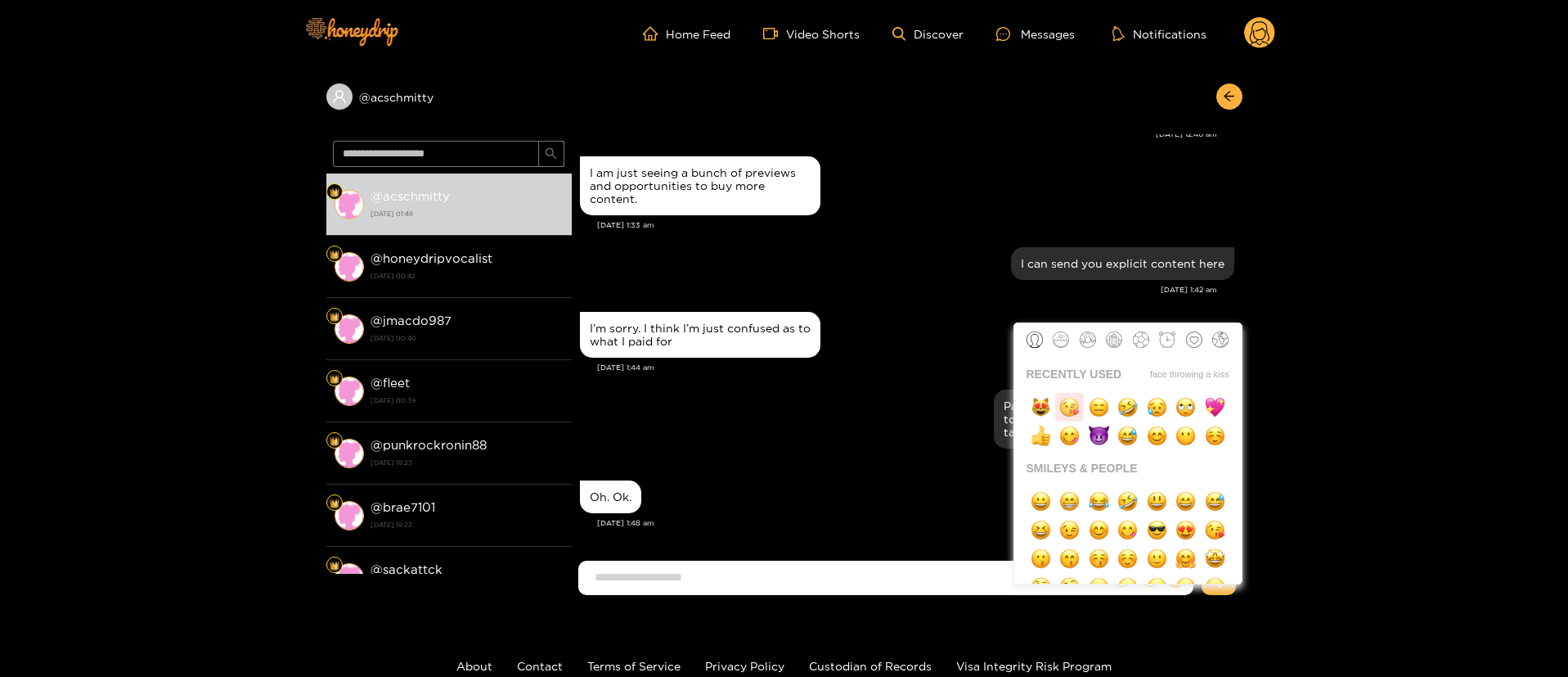
click at [1071, 417] on button "button" at bounding box center [1069, 407] width 28 height 28
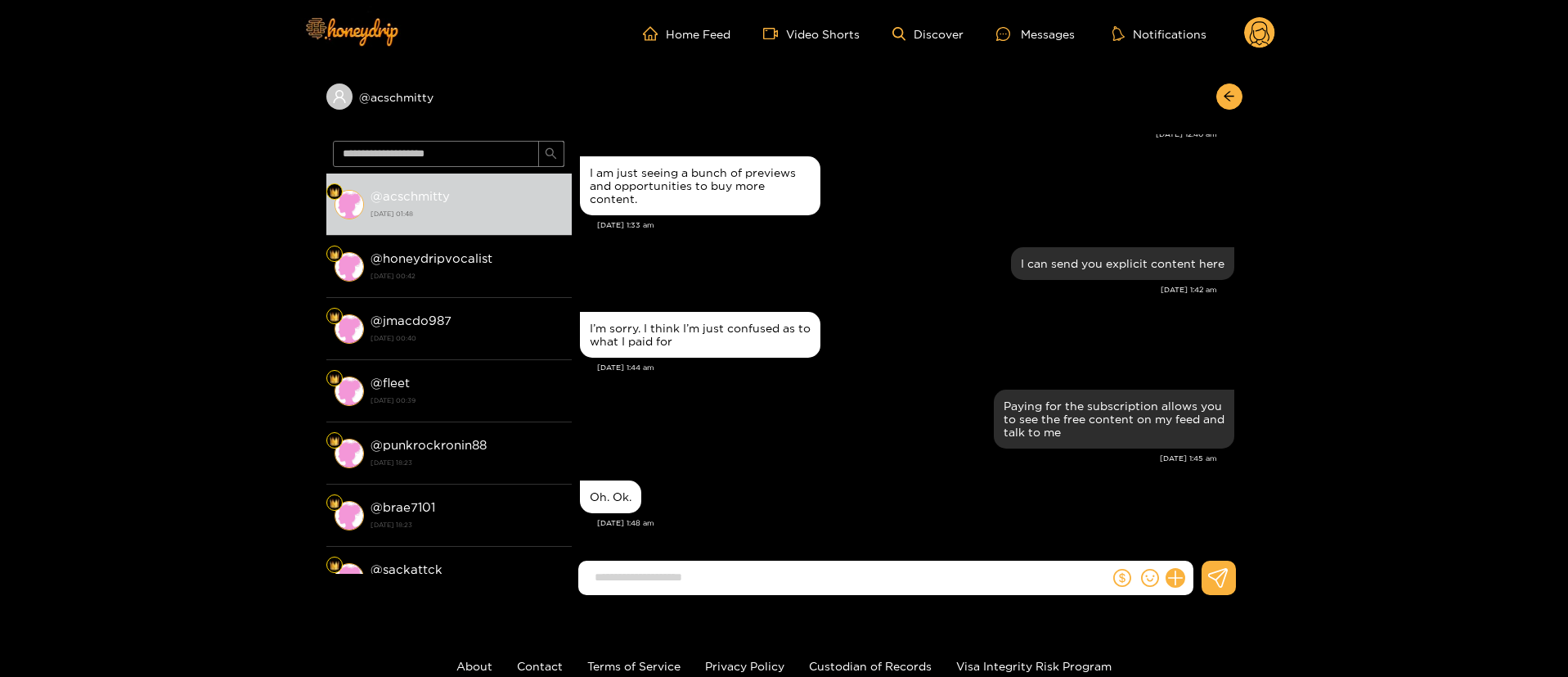
type input "**"
click at [864, 571] on input "**" at bounding box center [848, 578] width 523 height 27
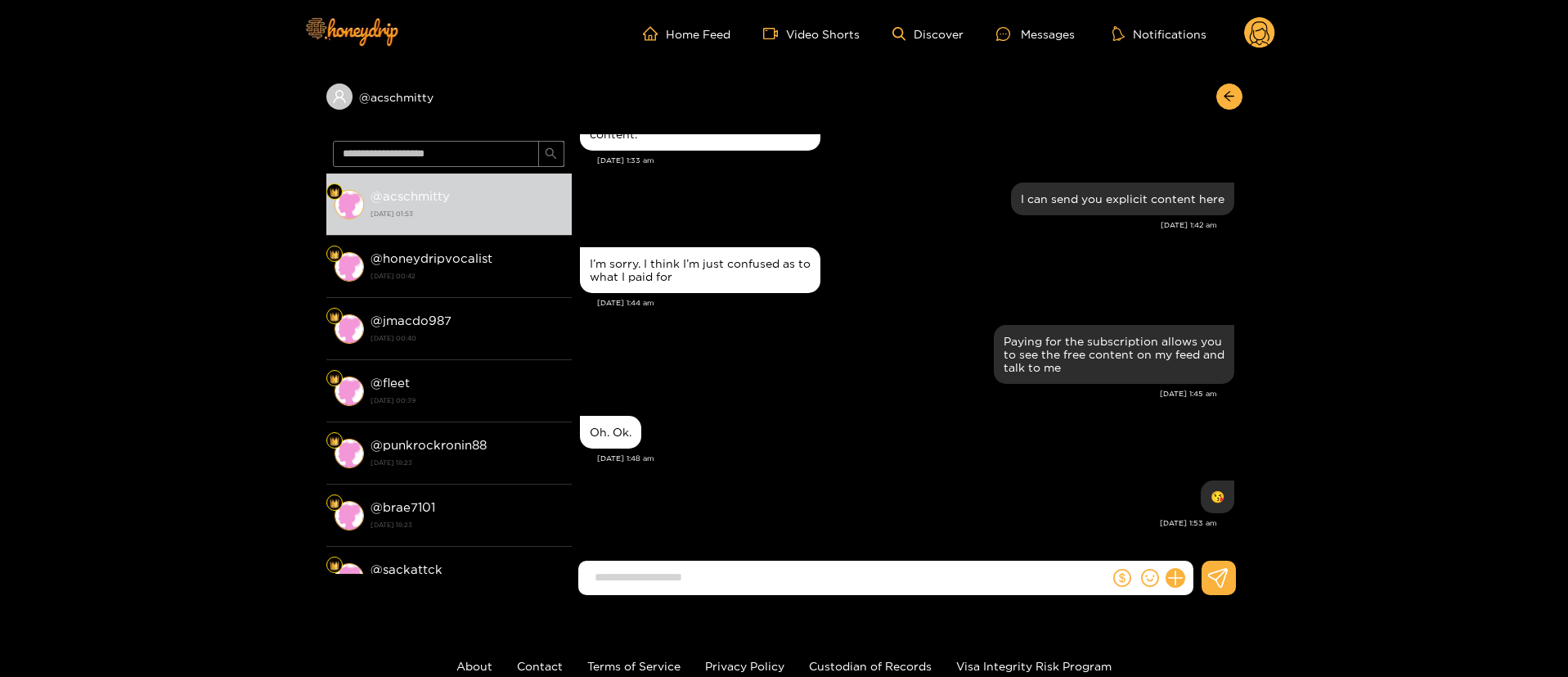
click at [806, 461] on div "[DATE] 1:48 am" at bounding box center [916, 458] width 637 height 12
click at [832, 292] on div "I’m sorry. I think I’m just confused as to what I paid for" at bounding box center [906, 270] width 654 height 54
click at [1230, 102] on span "arrow-left" at bounding box center [1229, 97] width 13 height 14
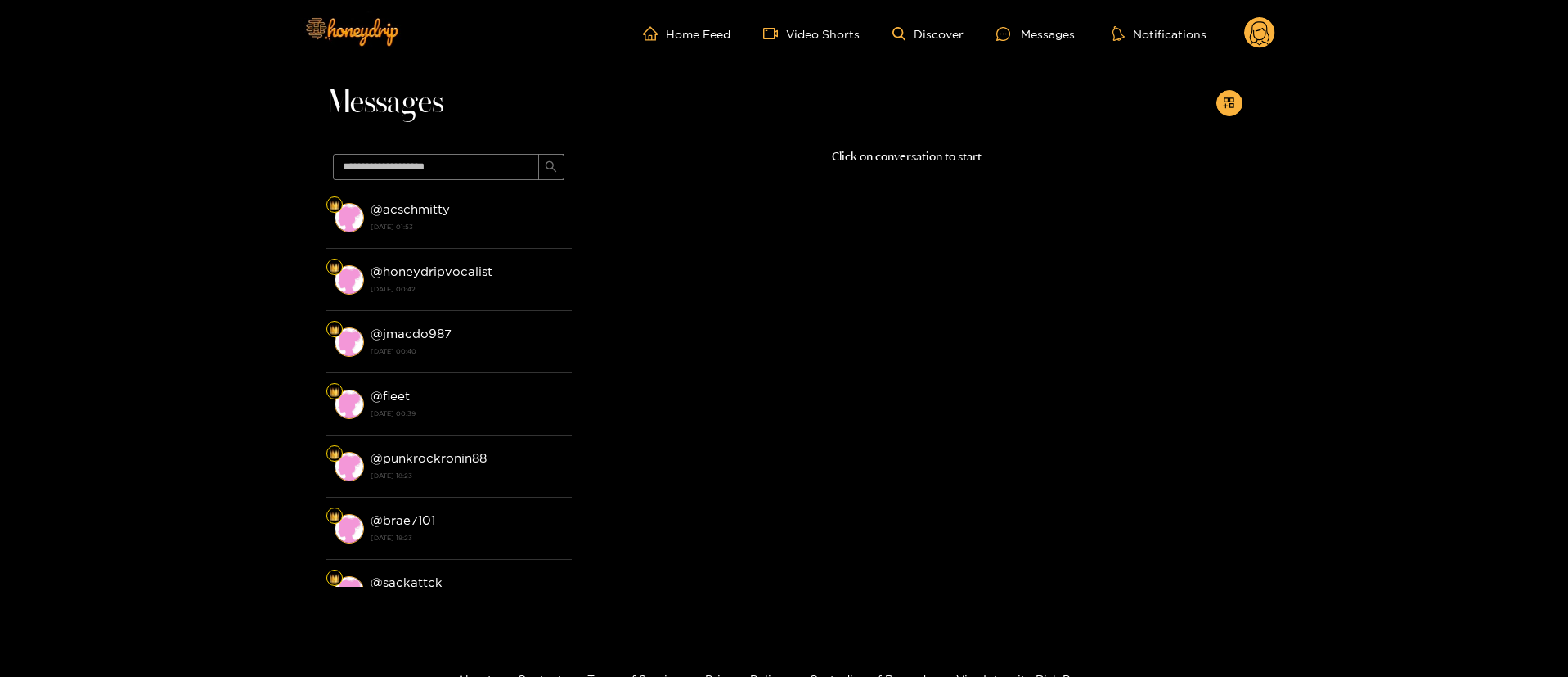
click at [846, 167] on div "Click on conversation to start" at bounding box center [906, 363] width 671 height 431
click at [843, 147] on p "Click on conversation to start" at bounding box center [906, 156] width 671 height 19
click at [710, 185] on div "Click on conversation to start" at bounding box center [906, 363] width 671 height 431
click at [1256, 24] on circle at bounding box center [1259, 33] width 31 height 31
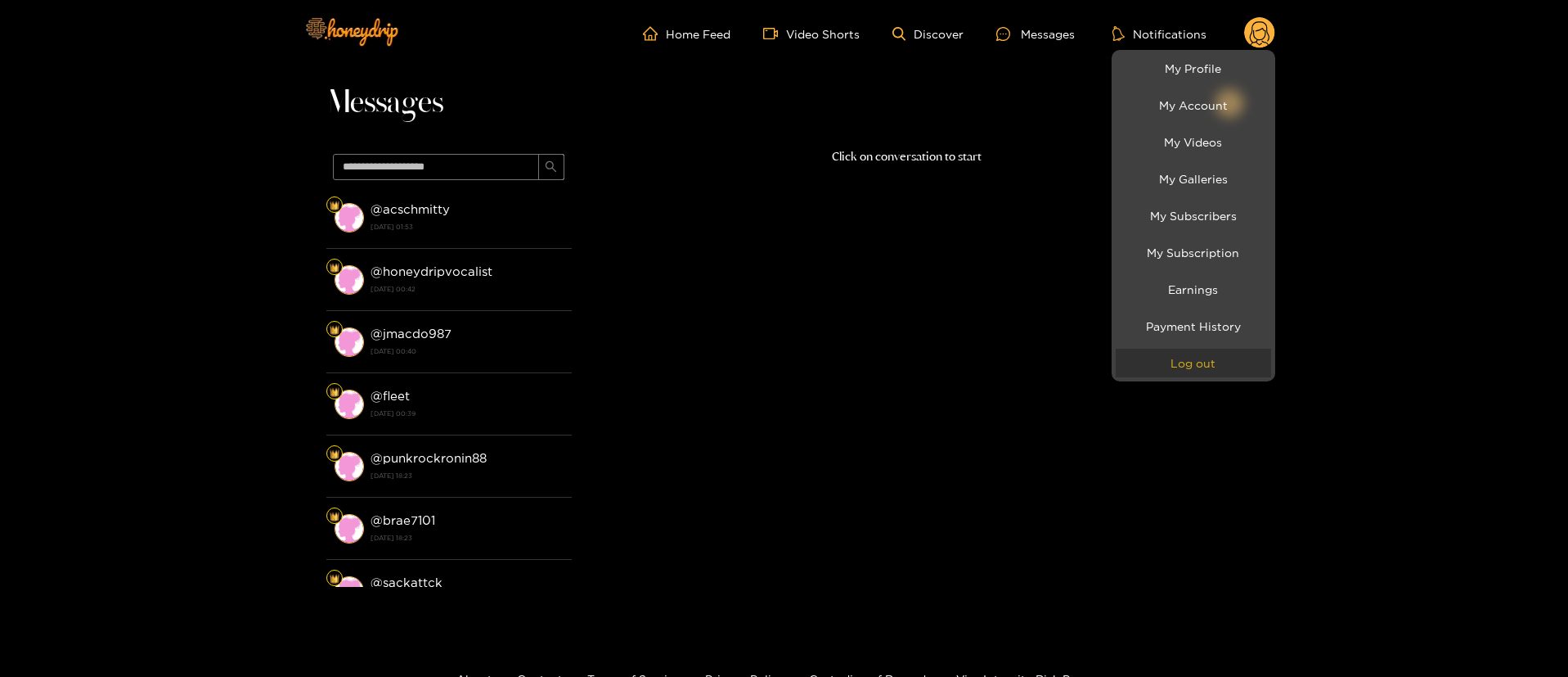
click at [1198, 374] on button "Log out" at bounding box center [1194, 363] width 155 height 28
